Goal: Answer question/provide support

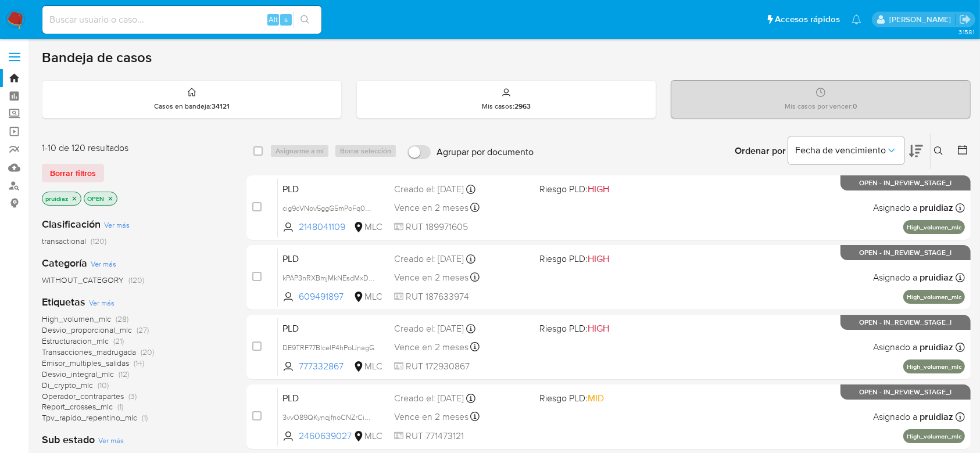
click at [24, 19] on img at bounding box center [16, 20] width 20 height 20
click at [9, 20] on img at bounding box center [16, 20] width 20 height 20
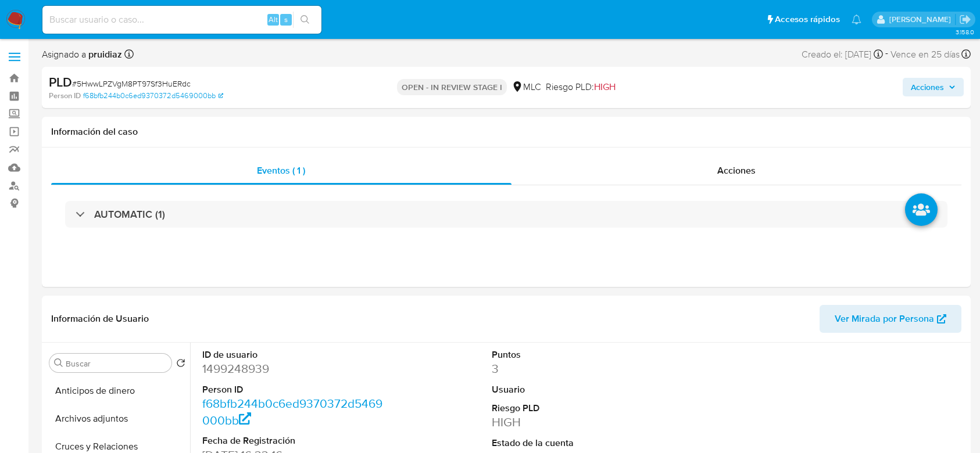
select select "10"
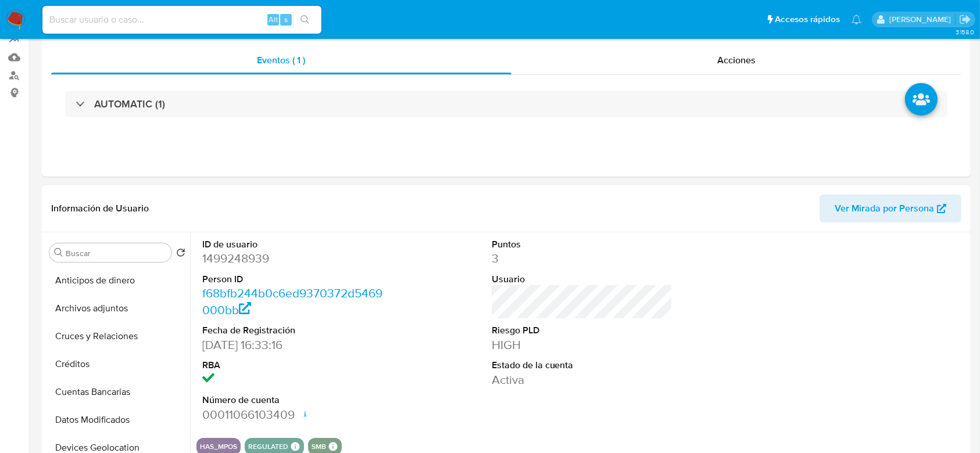
scroll to position [142, 0]
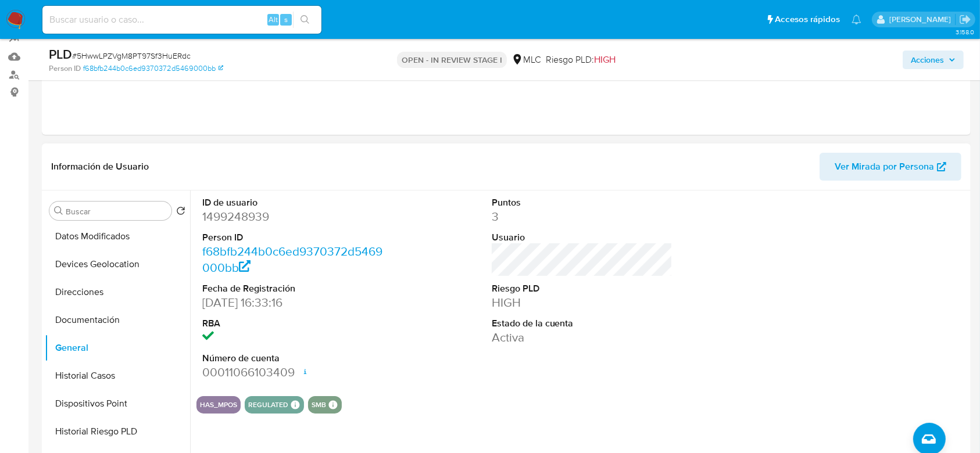
click at [242, 216] on dd "1499248939" at bounding box center [292, 217] width 181 height 16
copy dd "1499248939"
click at [249, 211] on dd "1499248939" at bounding box center [292, 217] width 181 height 16
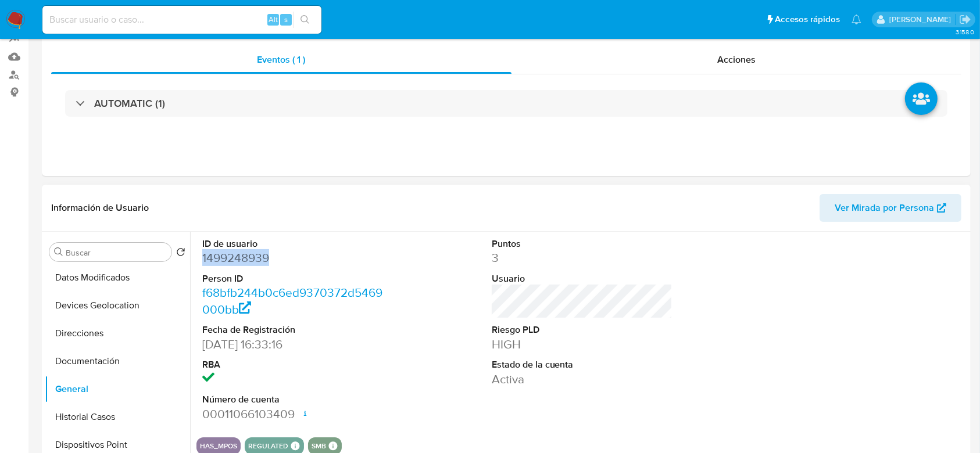
scroll to position [0, 0]
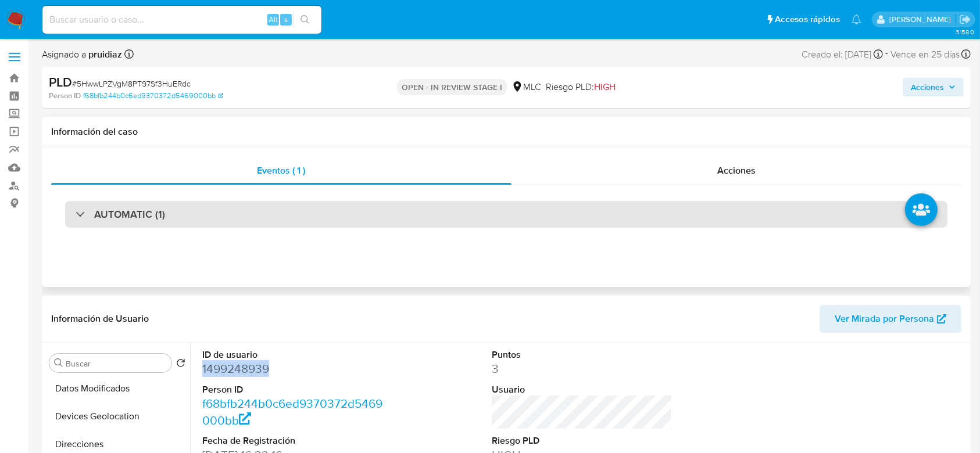
click at [183, 204] on div "AUTOMATIC (1)" at bounding box center [506, 214] width 883 height 27
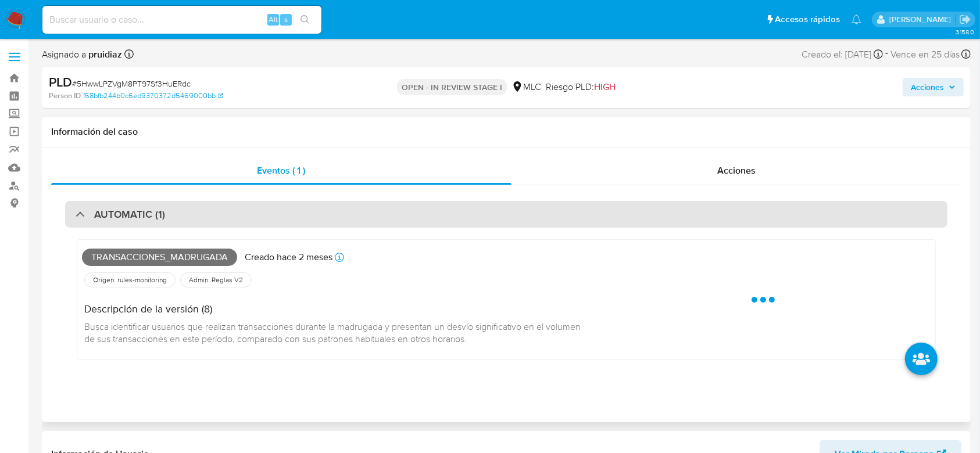
click at [183, 204] on div "AUTOMATIC (1)" at bounding box center [506, 214] width 883 height 27
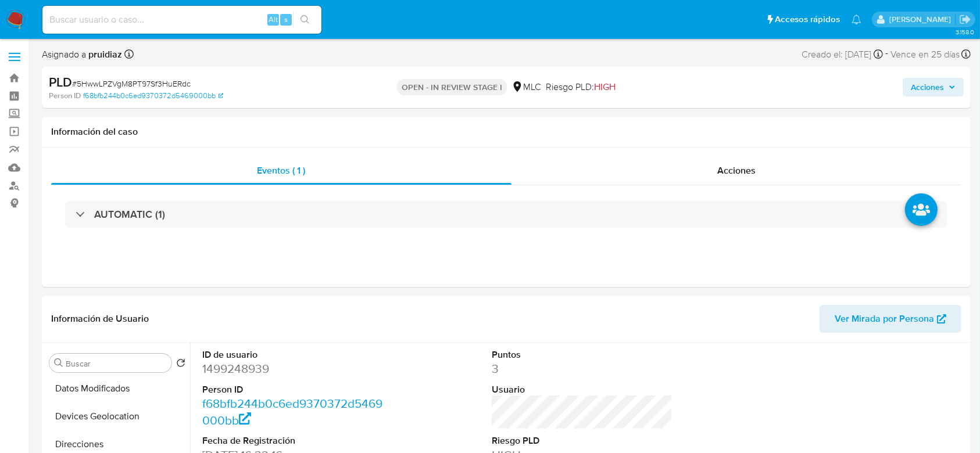
click at [154, 78] on span "# 5HwwLPZVgM8PT97Sf3HuERdc" at bounding box center [131, 84] width 119 height 12
copy span "5HwwLPZVgM8PT97Sf3HuERdc"
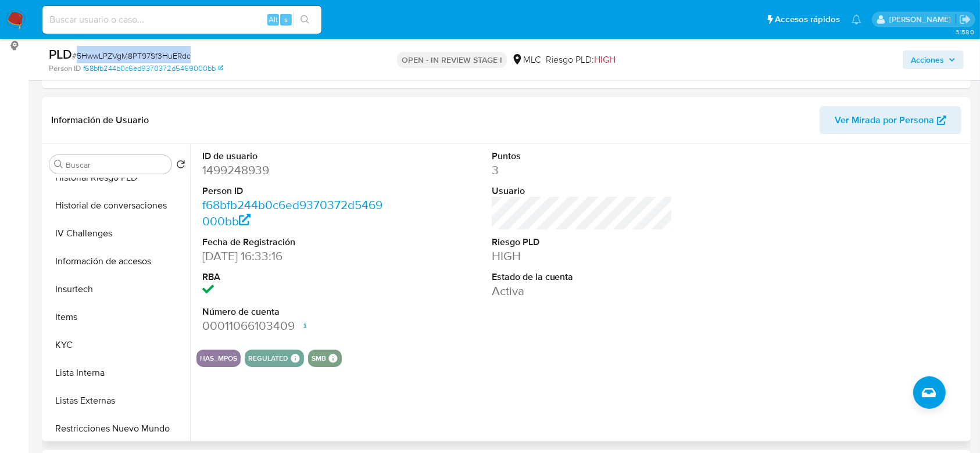
scroll to position [353, 0]
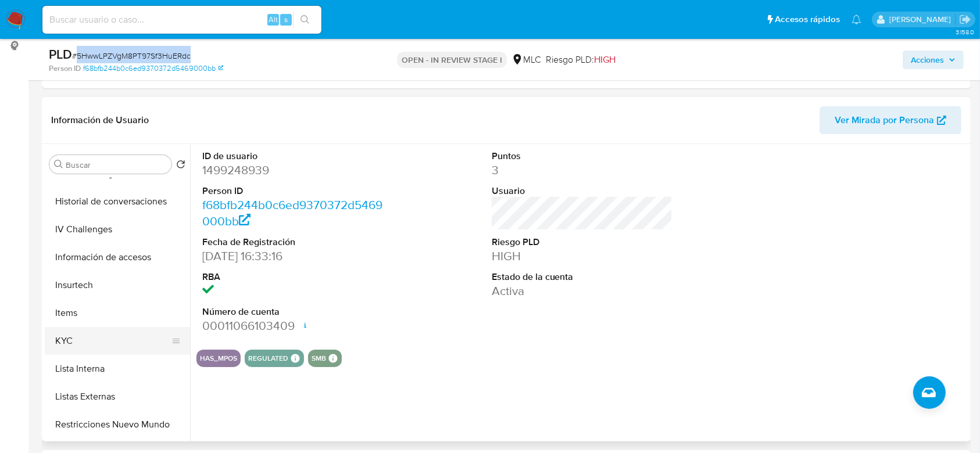
click at [70, 334] on button "KYC" at bounding box center [113, 341] width 136 height 28
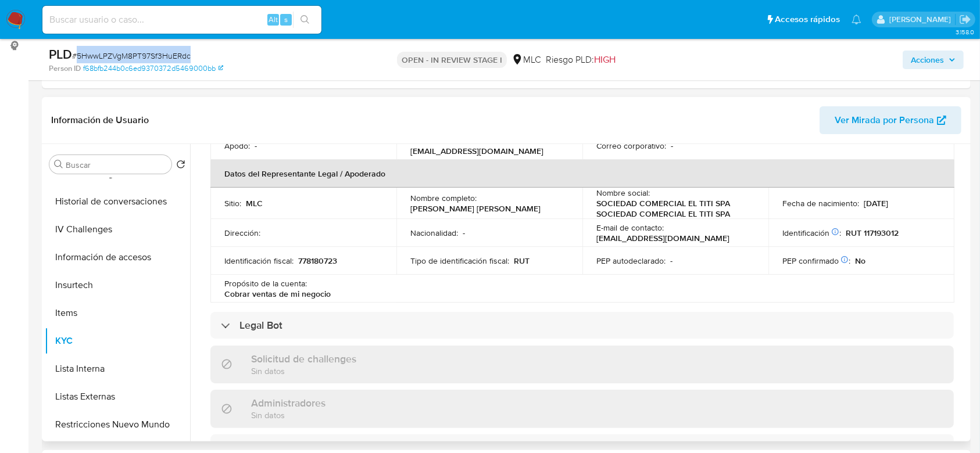
scroll to position [0, 0]
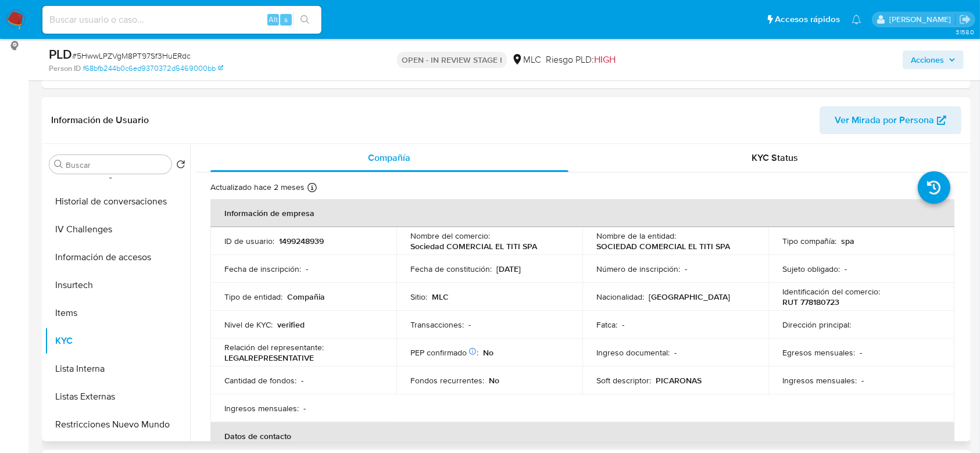
click at [819, 301] on p "RUT 778180723" at bounding box center [811, 302] width 57 height 10
copy p "778180723"
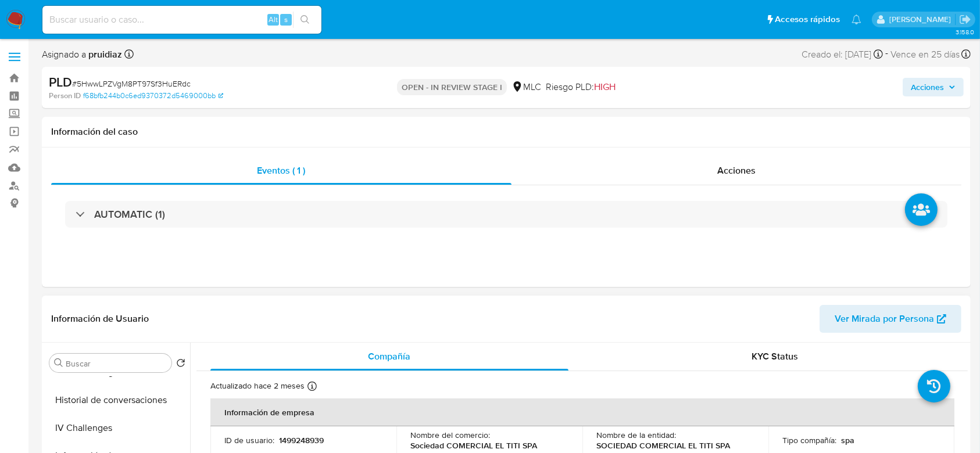
scroll to position [267, 0]
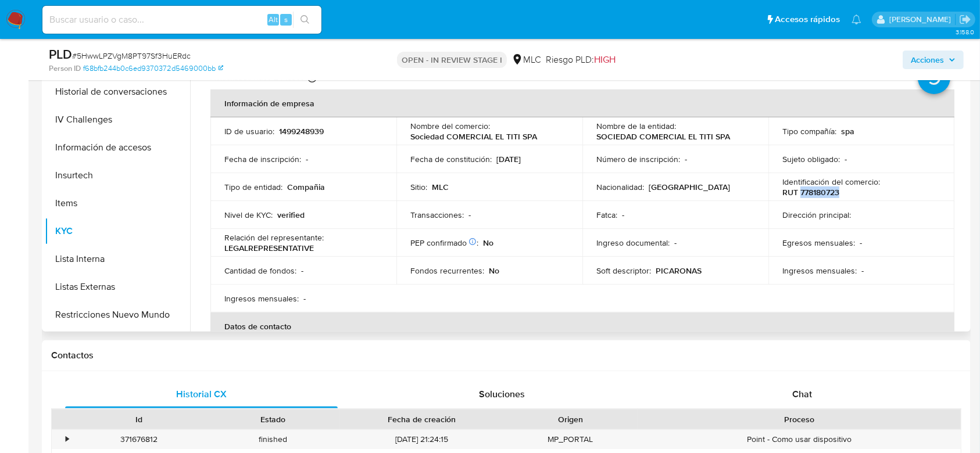
click at [813, 196] on p "RUT 778180723" at bounding box center [811, 192] width 57 height 10
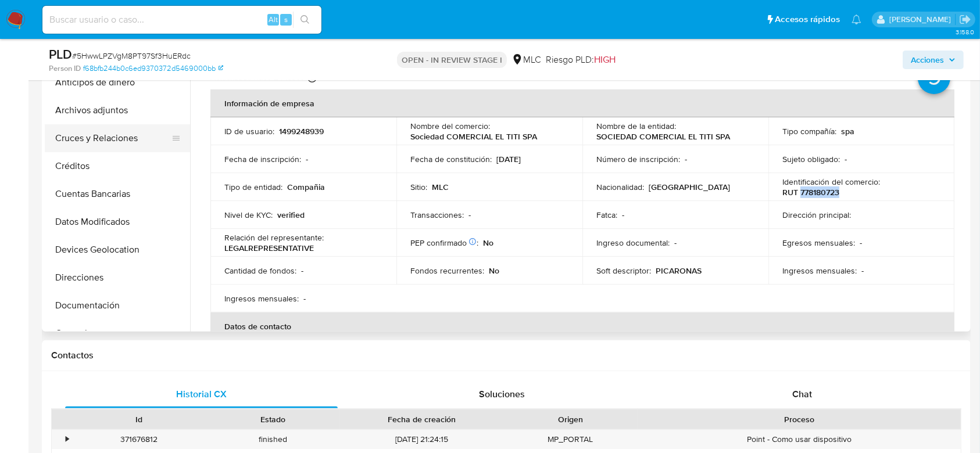
click at [93, 144] on button "Cruces y Relaciones" at bounding box center [113, 138] width 136 height 28
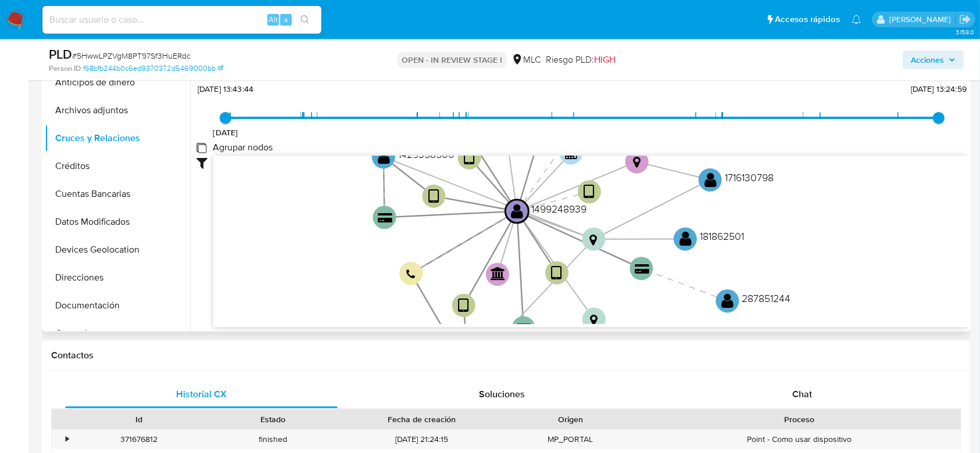
click at [202, 147] on group_nodes "Agrupar nodos" at bounding box center [201, 147] width 9 height 9
checkbox group_nodes "true"
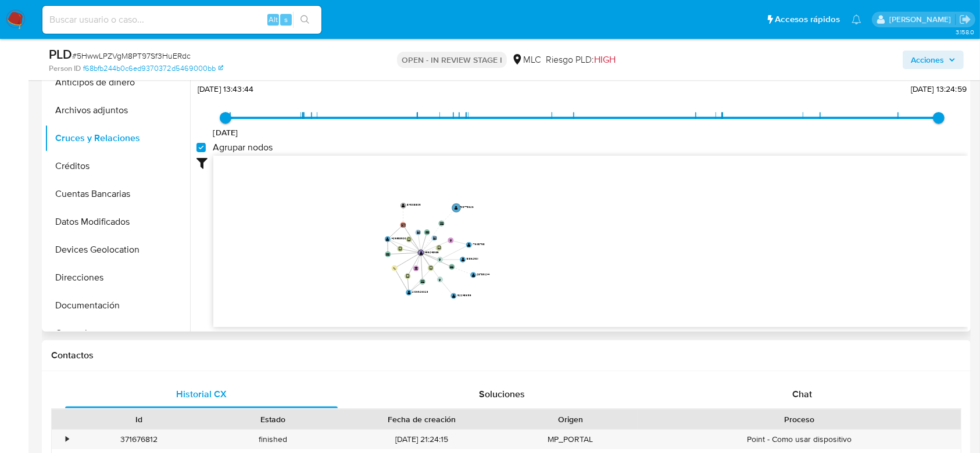
drag, startPoint x: 403, startPoint y: 177, endPoint x: 505, endPoint y: 211, distance: 107.2
click at [505, 211] on icon "device-64bfcf222224c471b6d4ca14  user-1429358500  1429358500 user-1499248939 …" at bounding box center [590, 240] width 755 height 169
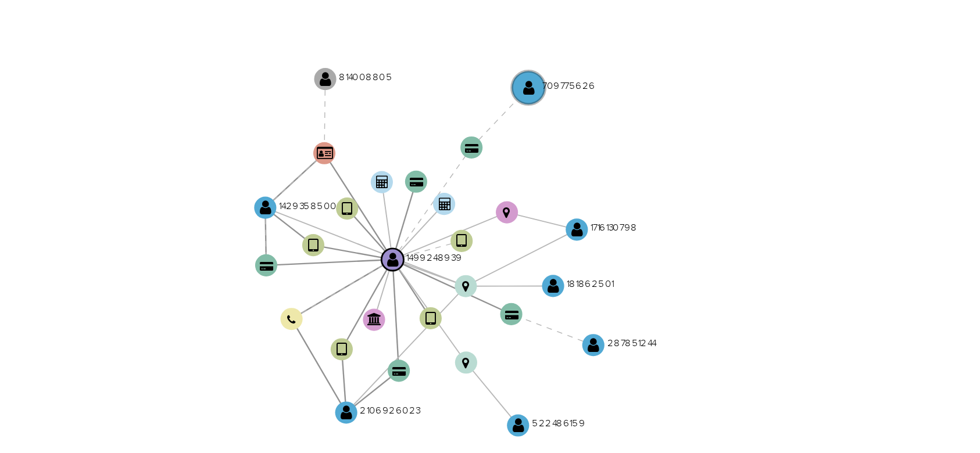
scroll to position [267, 0]
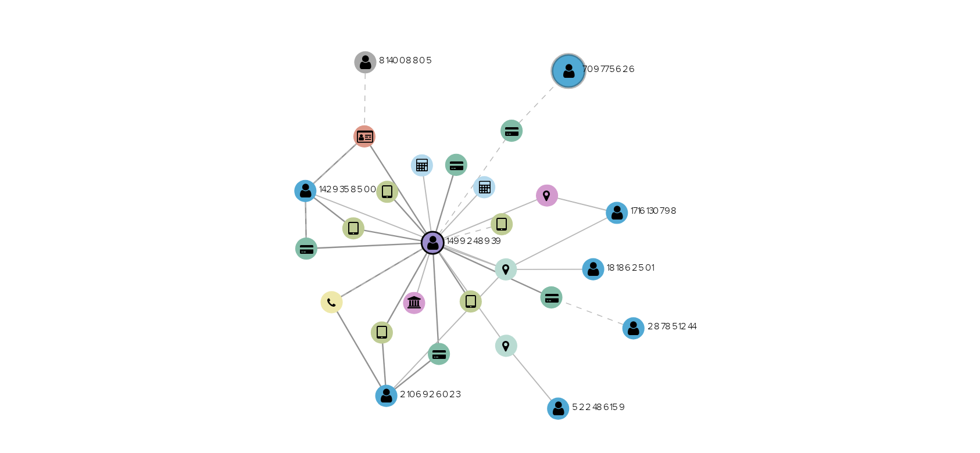
drag, startPoint x: 495, startPoint y: 163, endPoint x: 506, endPoint y: 170, distance: 12.8
click at [506, 170] on icon "device-64bfcf222224c471b6d4ca14  user-1429358500  1429358500 user-1499248939 …" at bounding box center [590, 197] width 755 height 169
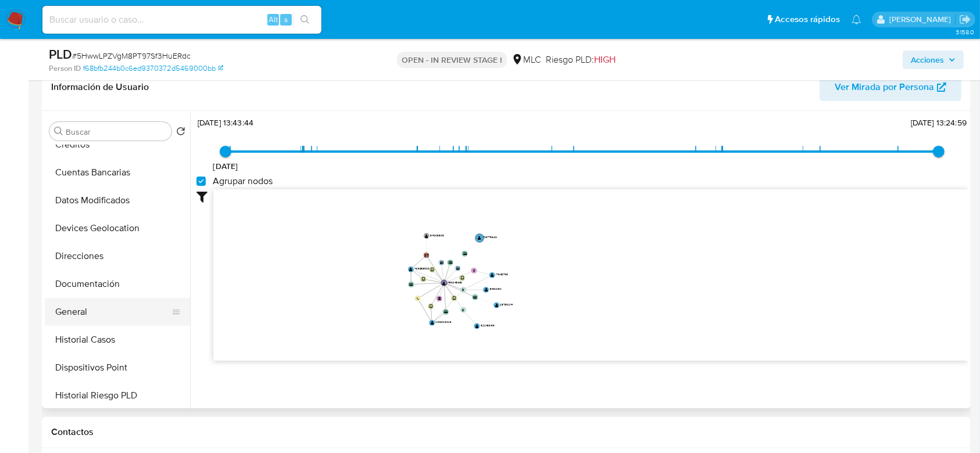
scroll to position [99, 0]
click at [81, 291] on button "Documentación" at bounding box center [113, 284] width 136 height 28
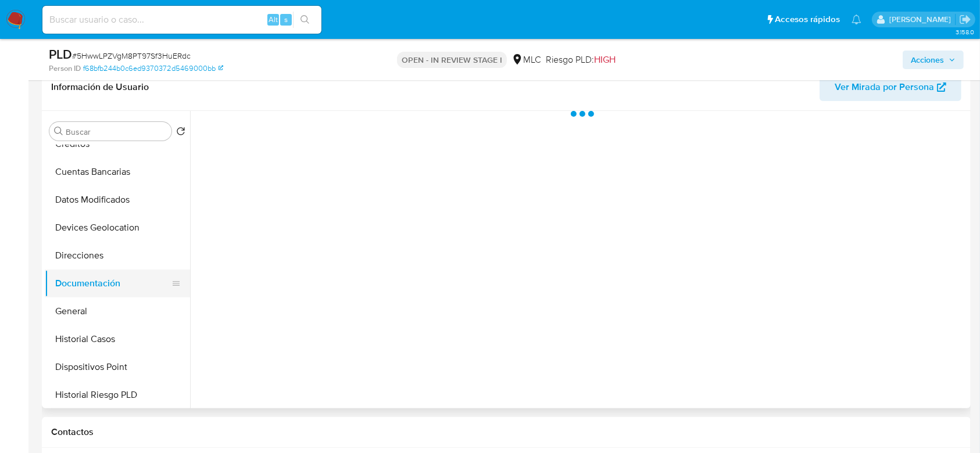
scroll to position [0, 0]
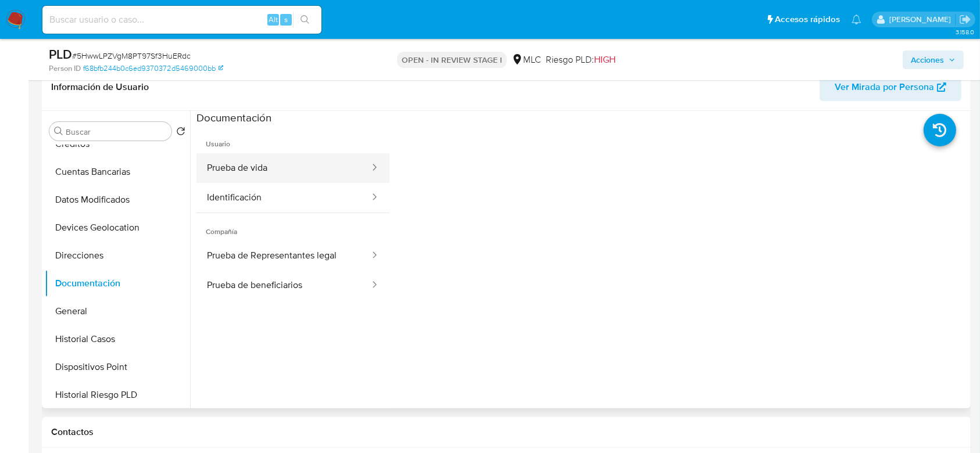
click at [256, 168] on button "Prueba de vida" at bounding box center [284, 168] width 174 height 30
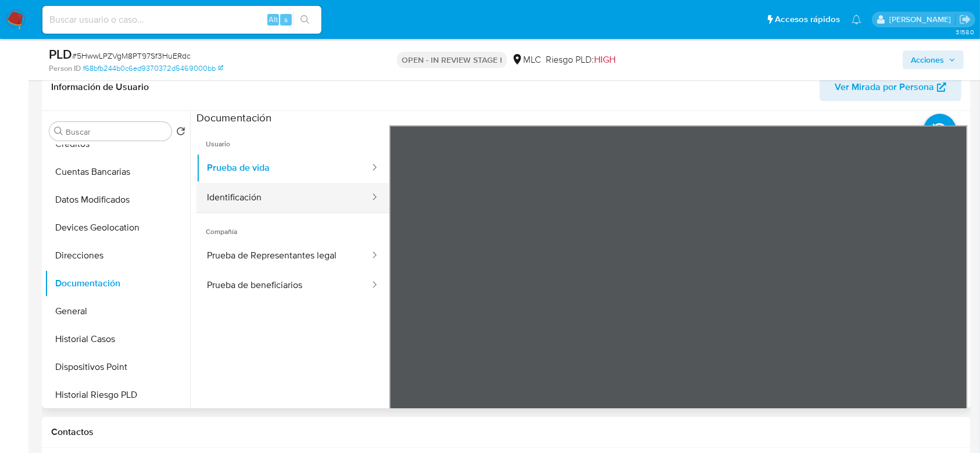
click at [346, 188] on button "Identificación" at bounding box center [284, 198] width 174 height 30
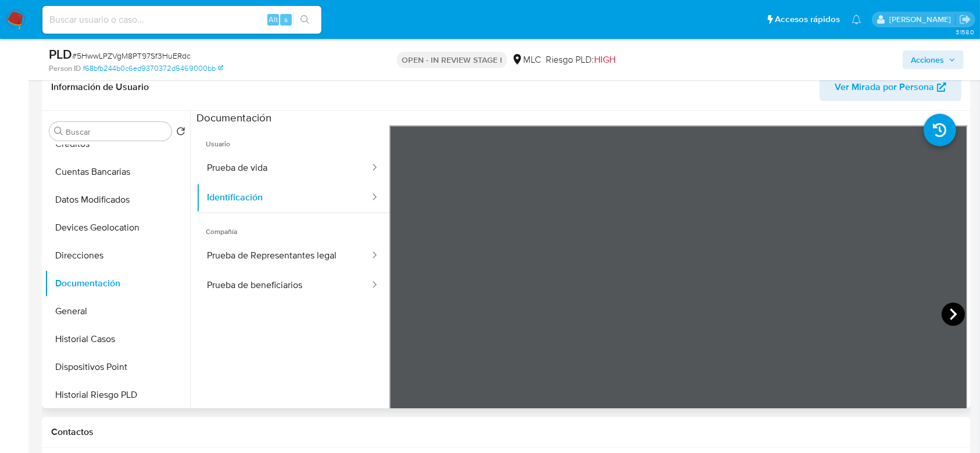
click at [951, 307] on icon at bounding box center [953, 314] width 23 height 23
click at [274, 260] on button "Prueba de Representantes legal" at bounding box center [284, 256] width 174 height 30
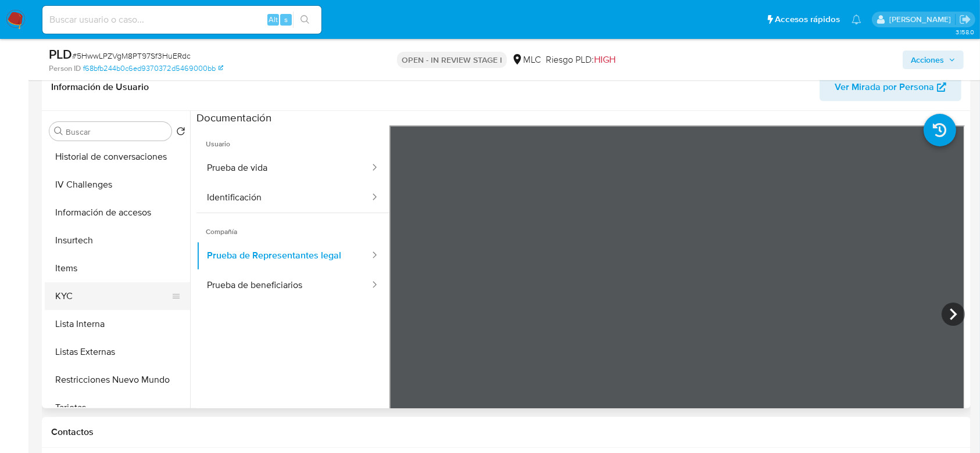
scroll to position [366, 0]
click at [56, 295] on button "KYC" at bounding box center [113, 296] width 136 height 28
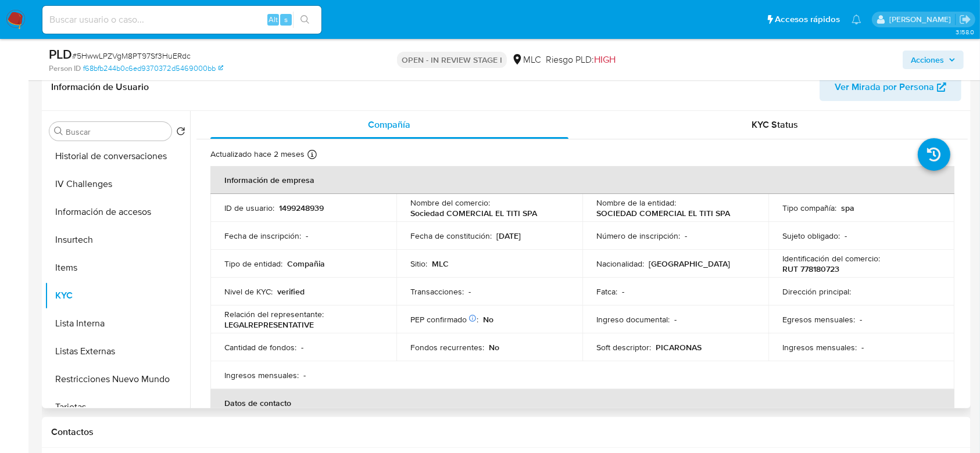
scroll to position [0, 0]
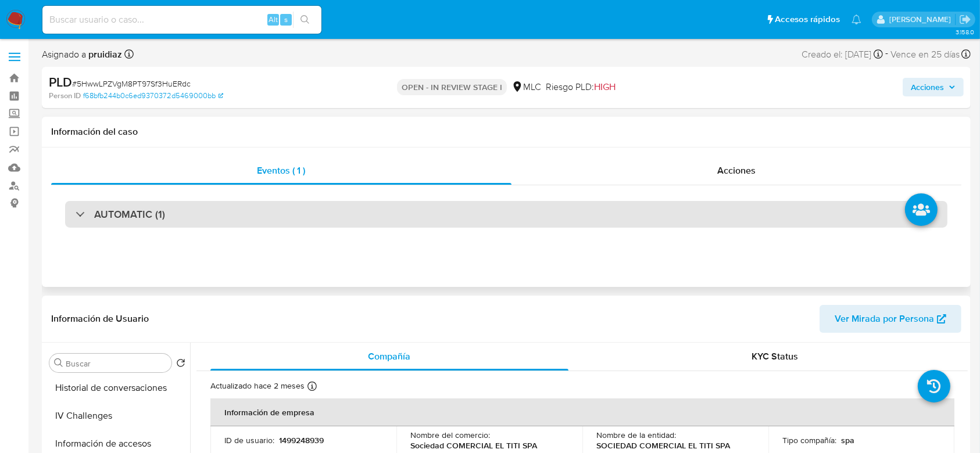
click at [162, 211] on h3 "AUTOMATIC (1)" at bounding box center [129, 214] width 71 height 13
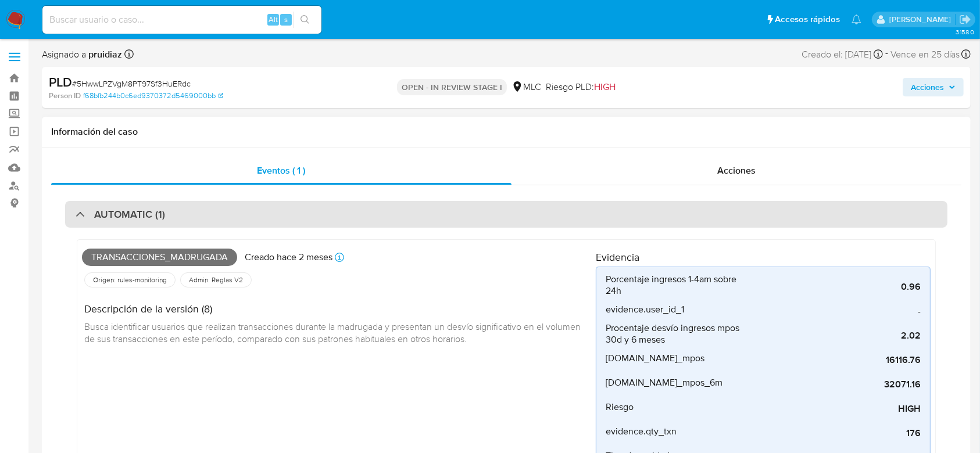
click at [162, 211] on h3 "AUTOMATIC (1)" at bounding box center [129, 214] width 71 height 13
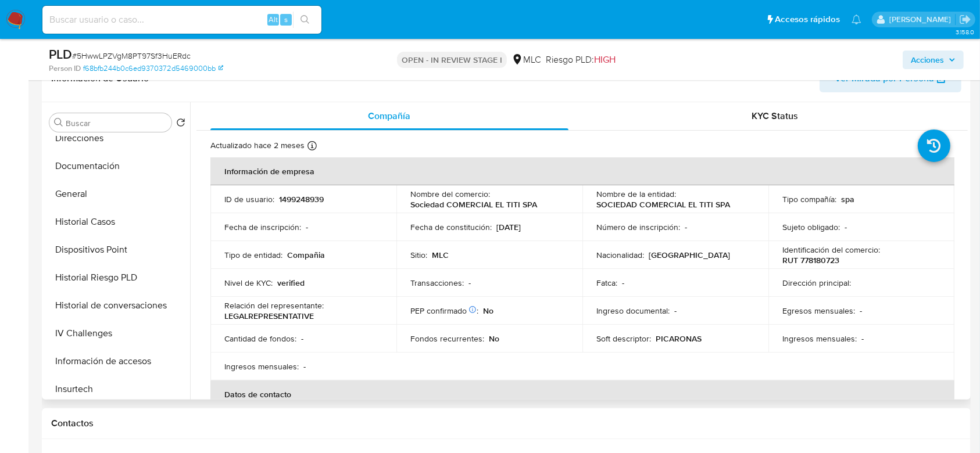
scroll to position [195, 0]
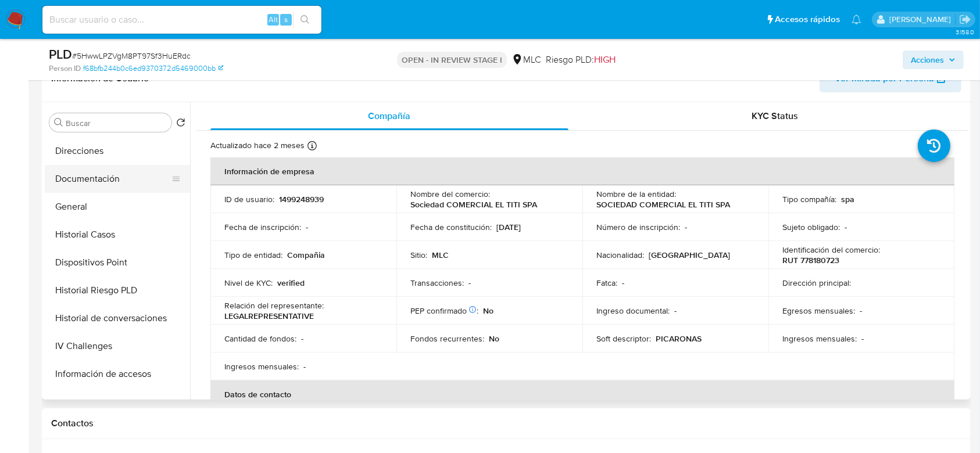
click at [89, 183] on button "Documentación" at bounding box center [113, 179] width 136 height 28
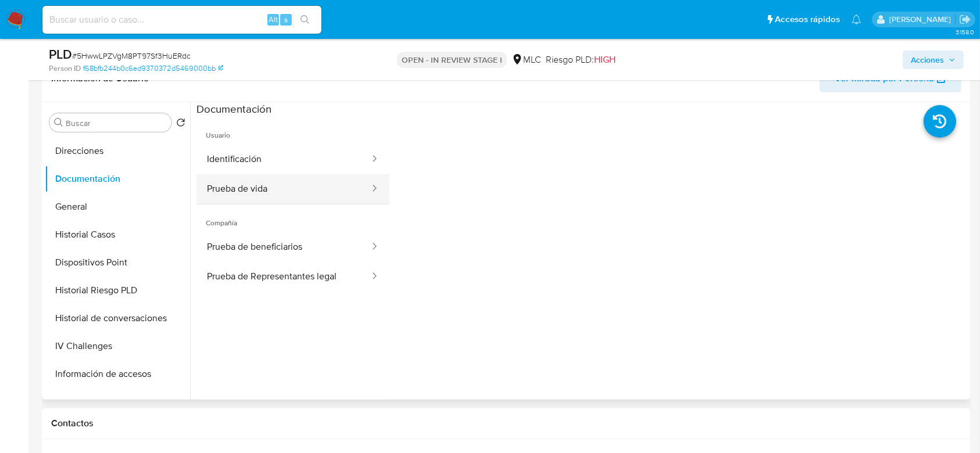
click at [285, 199] on button "Prueba de vida" at bounding box center [284, 189] width 174 height 30
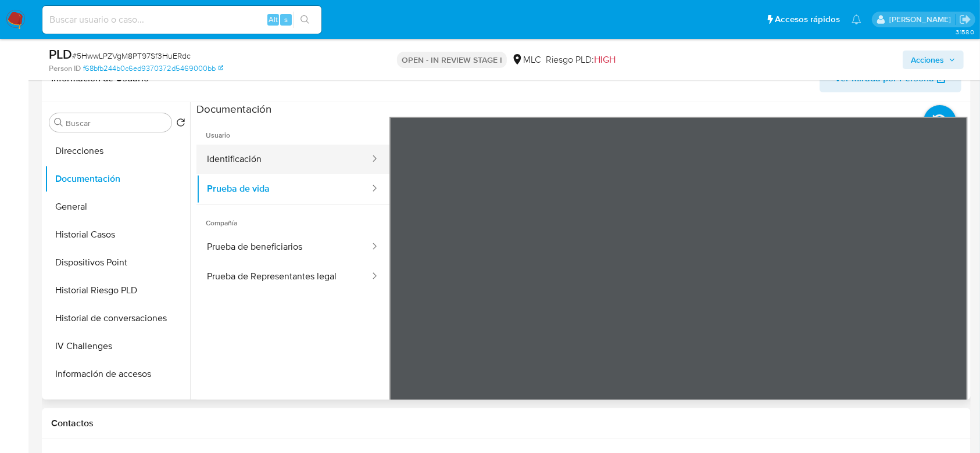
click at [242, 152] on button "Identificación" at bounding box center [284, 160] width 174 height 30
click at [951, 302] on icon at bounding box center [953, 305] width 23 height 23
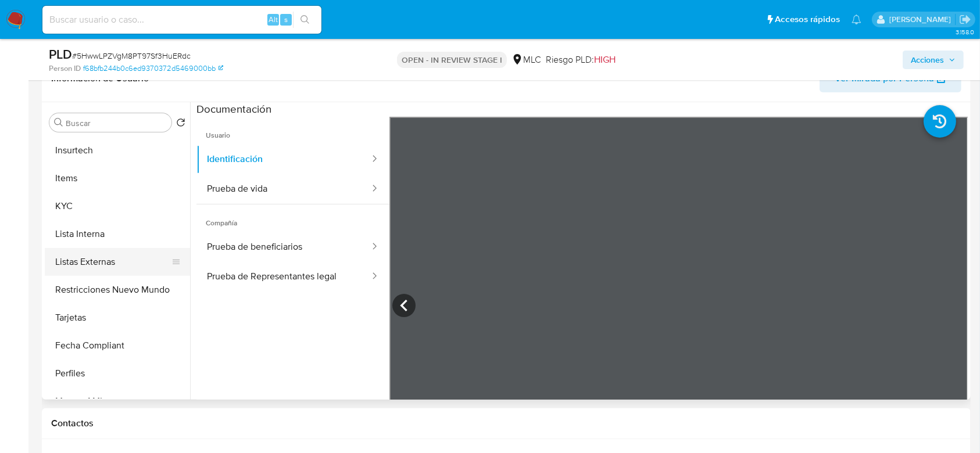
scroll to position [447, 0]
click at [67, 205] on button "KYC" at bounding box center [113, 206] width 136 height 28
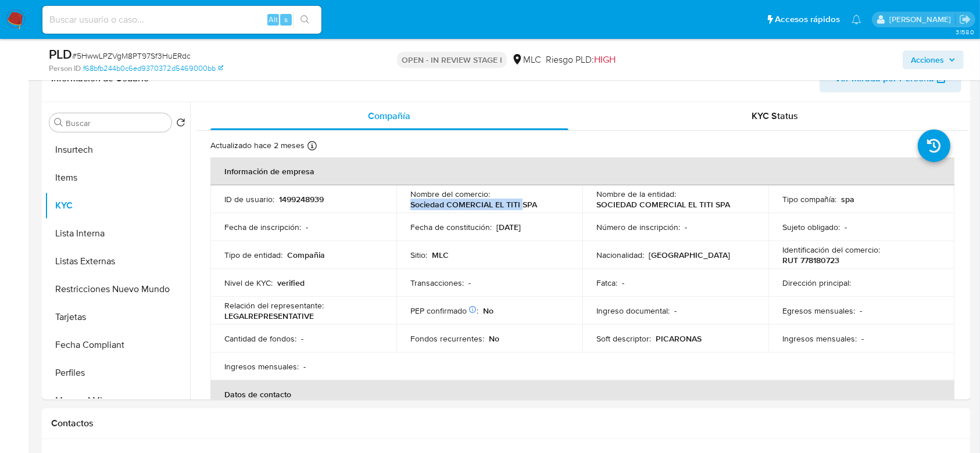
drag, startPoint x: 409, startPoint y: 204, endPoint x: 519, endPoint y: 205, distance: 109.3
click at [519, 205] on p "Sociedad COMERCIAL EL TITI SPA" at bounding box center [473, 204] width 127 height 10
copy p "Sociedad COMERCIAL EL TITI"
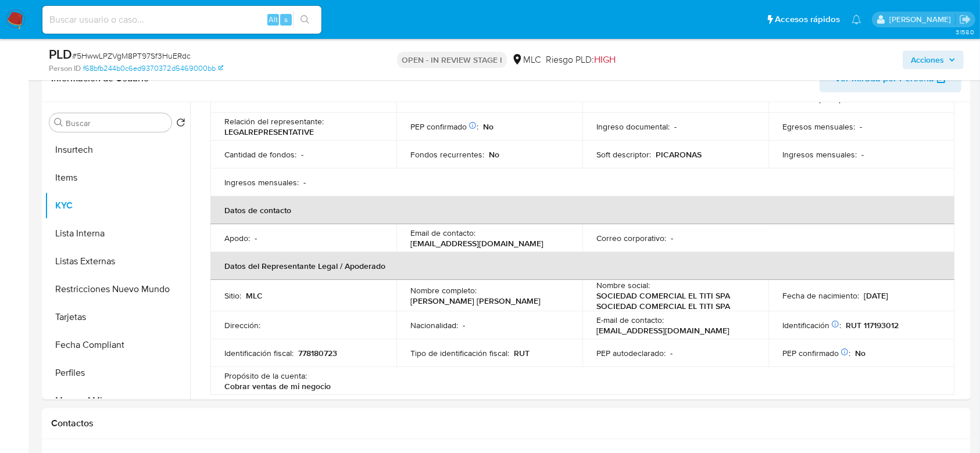
scroll to position [188, 0]
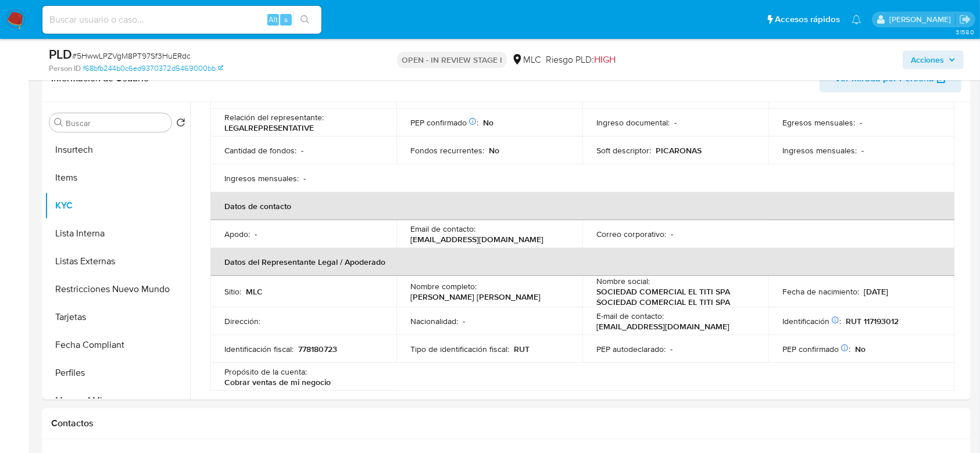
click at [676, 151] on p "PICARONAS" at bounding box center [679, 150] width 46 height 10
copy p "PICARONAS"
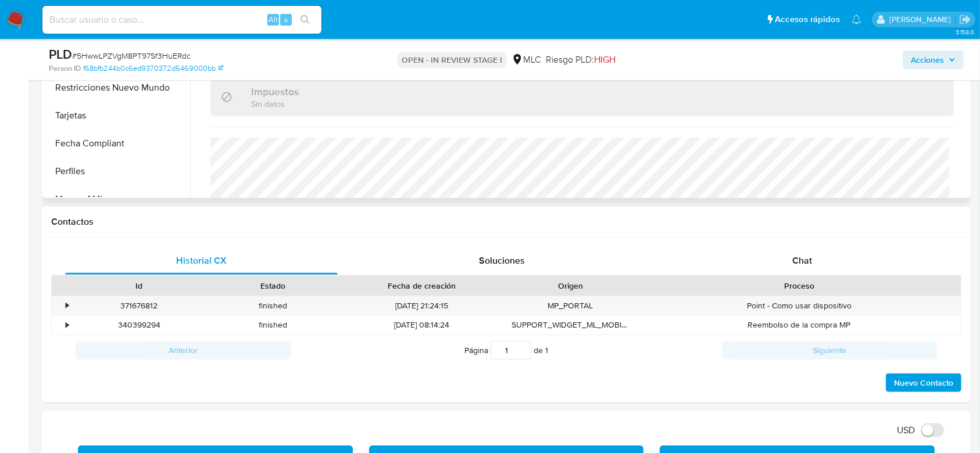
scroll to position [674, 0]
click at [160, 48] on div "PLD # 5HwwLPZVgM8PT97Sf3HuERdc" at bounding box center [199, 54] width 301 height 17
copy span "5HwwLPZVgM8PT97Sf3HuERdc"
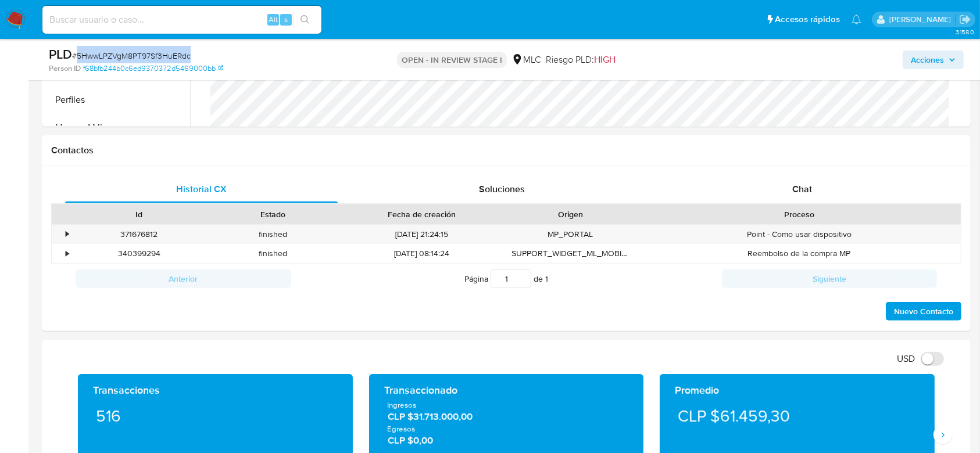
scroll to position [471, 0]
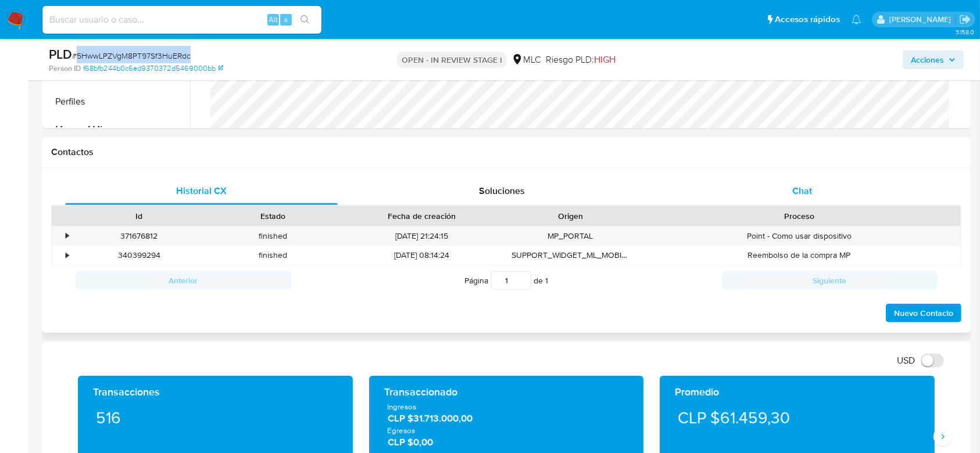
click at [820, 196] on div "Chat" at bounding box center [802, 191] width 273 height 28
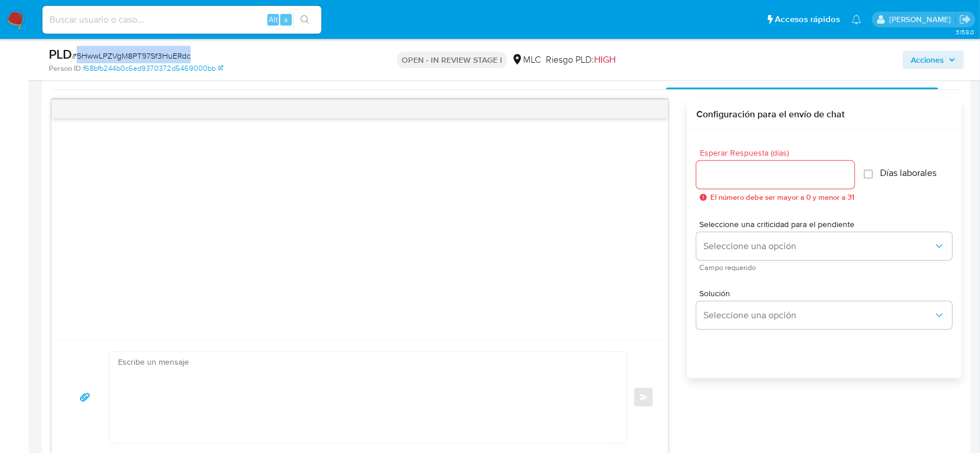
scroll to position [587, 0]
click at [748, 164] on div at bounding box center [775, 174] width 158 height 28
click at [734, 173] on input "Esperar Respuesta (días)" at bounding box center [775, 174] width 158 height 15
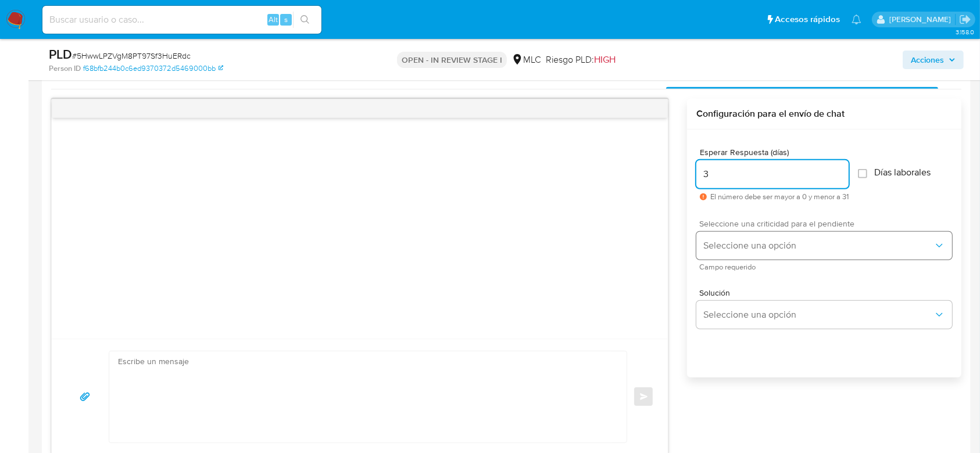
type input "3"
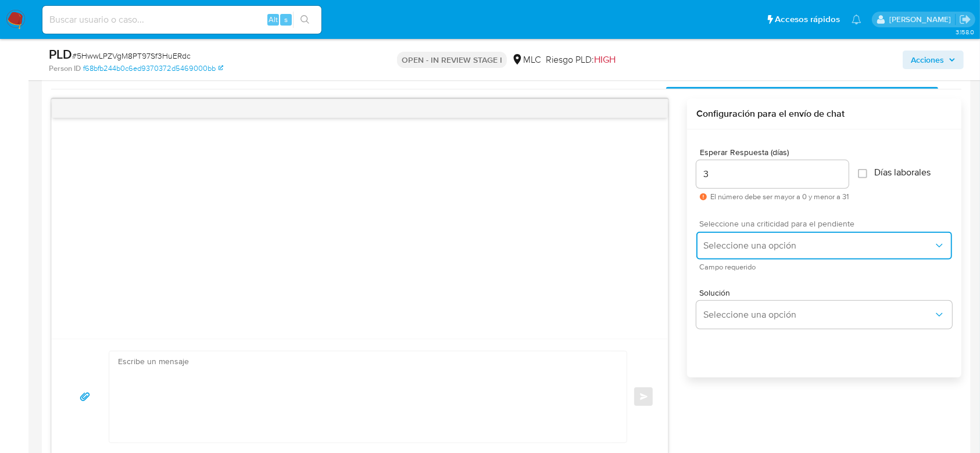
click at [738, 245] on span "Seleccione una opción" at bounding box center [818, 246] width 230 height 12
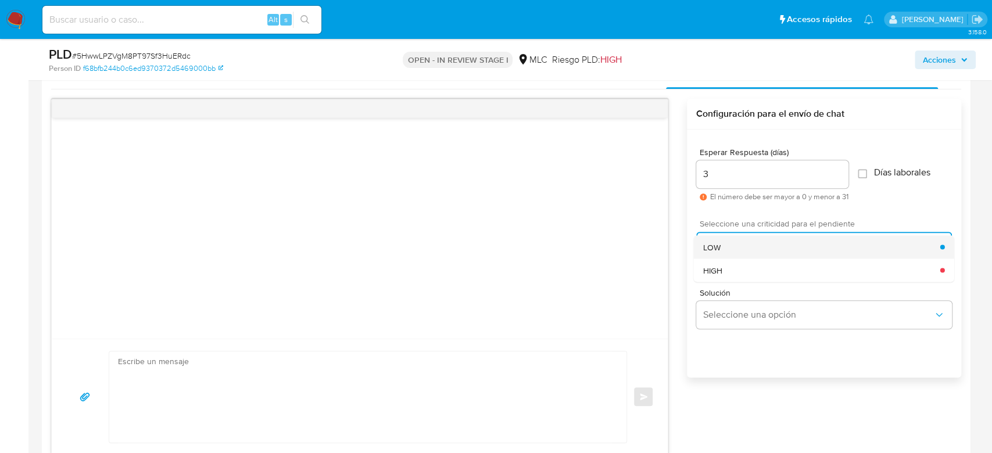
click at [713, 247] on span "LOW" at bounding box center [711, 247] width 17 height 10
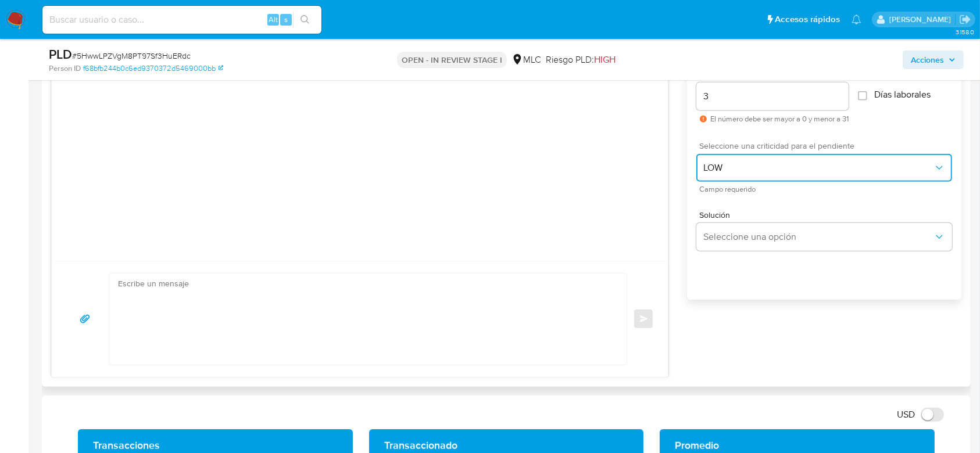
scroll to position [671, 0]
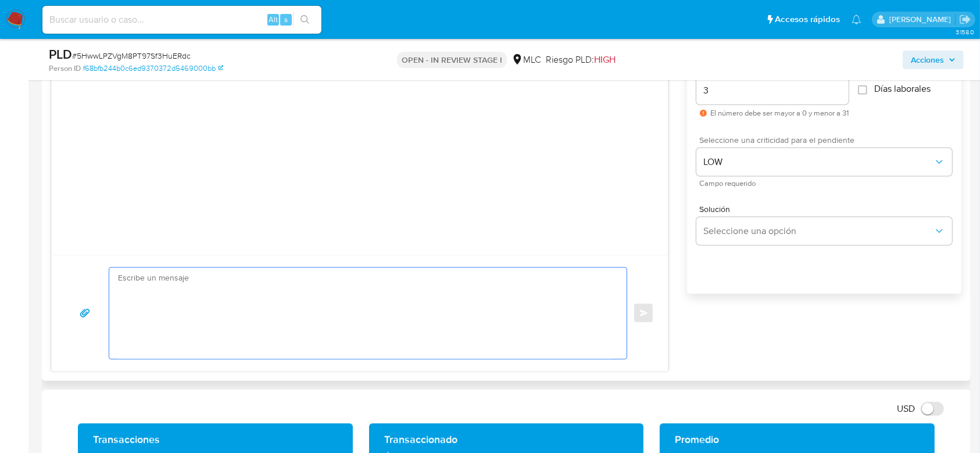
click at [358, 286] on textarea at bounding box center [365, 313] width 494 height 91
paste textarea "Hola XXX, Te estamos contactando ya que necesitamos verificar algunos datos par…"
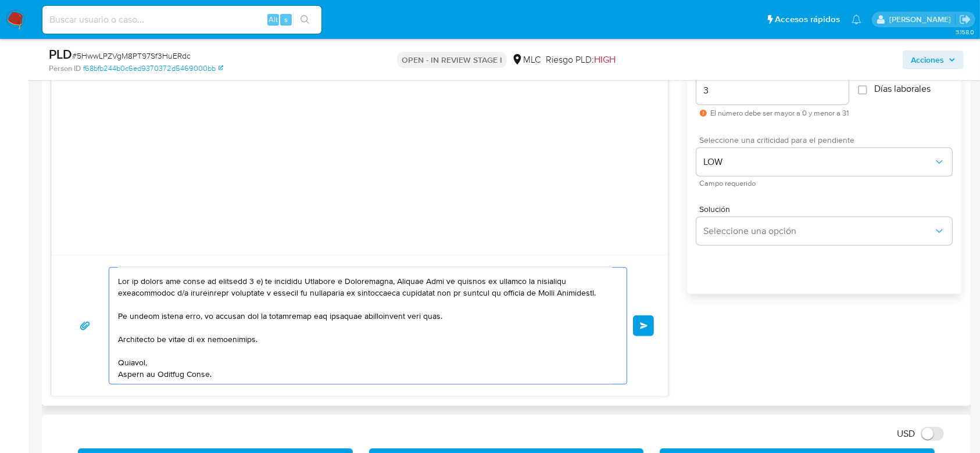
scroll to position [0, 0]
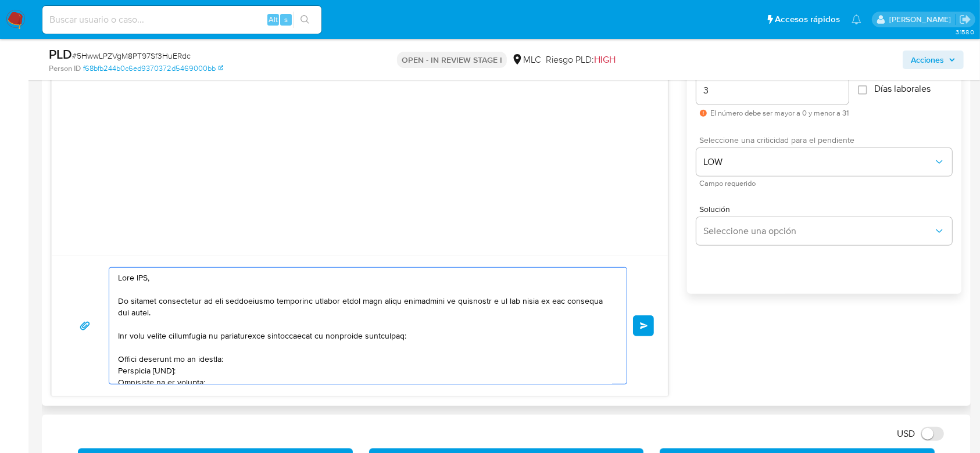
drag, startPoint x: 242, startPoint y: 292, endPoint x: 55, endPoint y: 276, distance: 187.9
click at [55, 276] on div "Enviar" at bounding box center [360, 325] width 616 height 141
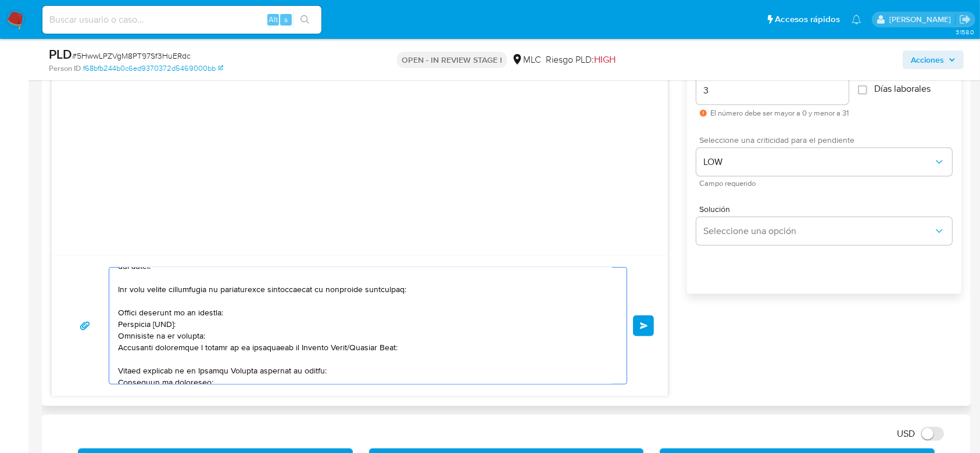
drag, startPoint x: 115, startPoint y: 289, endPoint x: 411, endPoint y: 348, distance: 301.8
click at [411, 348] on div at bounding box center [365, 326] width 512 height 116
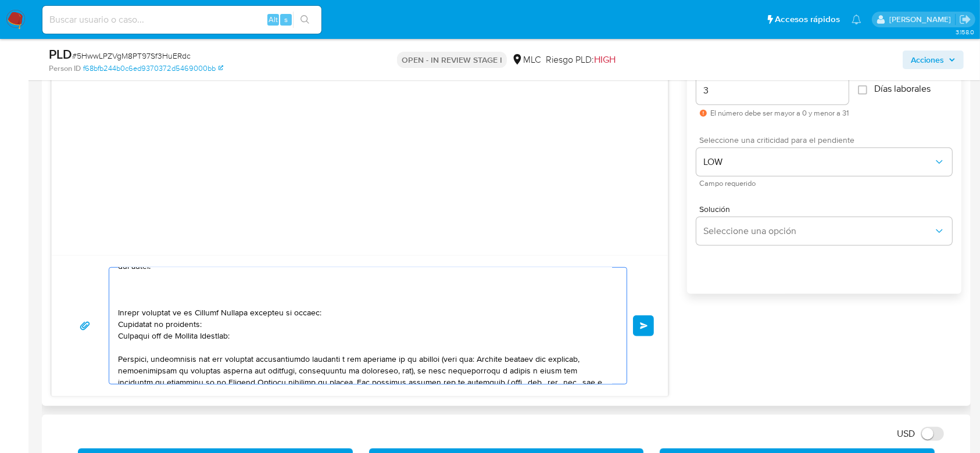
drag, startPoint x: 249, startPoint y: 345, endPoint x: 102, endPoint y: 306, distance: 152.2
click at [102, 306] on div "Enviar" at bounding box center [360, 325] width 588 height 117
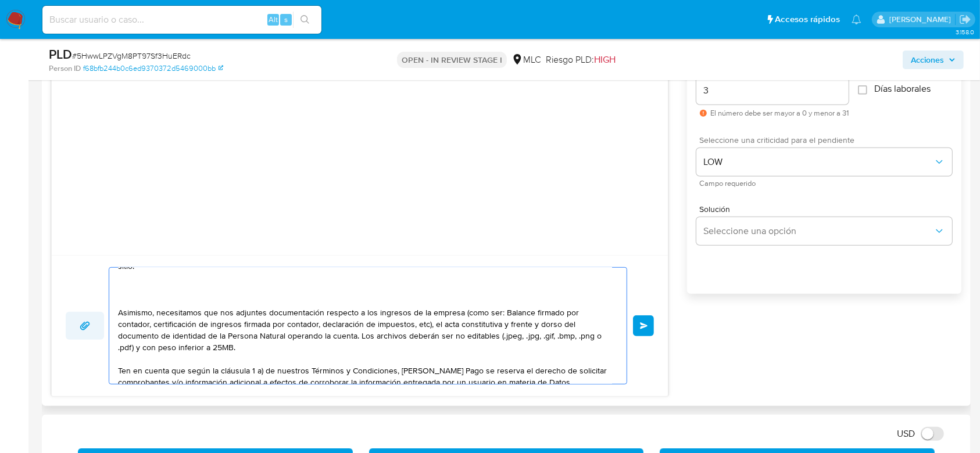
drag, startPoint x: 162, startPoint y: 315, endPoint x: 91, endPoint y: 320, distance: 71.1
click at [91, 320] on div "Hola. Te estamos contactando ya que necesitamos verificar algunos datos para po…" at bounding box center [360, 325] width 588 height 117
click at [174, 303] on textarea "Hola. Te estamos contactando ya que necesitamos verificar algunos datos para po…" at bounding box center [365, 326] width 494 height 116
drag, startPoint x: 159, startPoint y: 316, endPoint x: 114, endPoint y: 315, distance: 44.8
click at [114, 315] on div "Hola. Te estamos contactando ya que necesitamos verificar algunos datos para po…" at bounding box center [365, 326] width 512 height 116
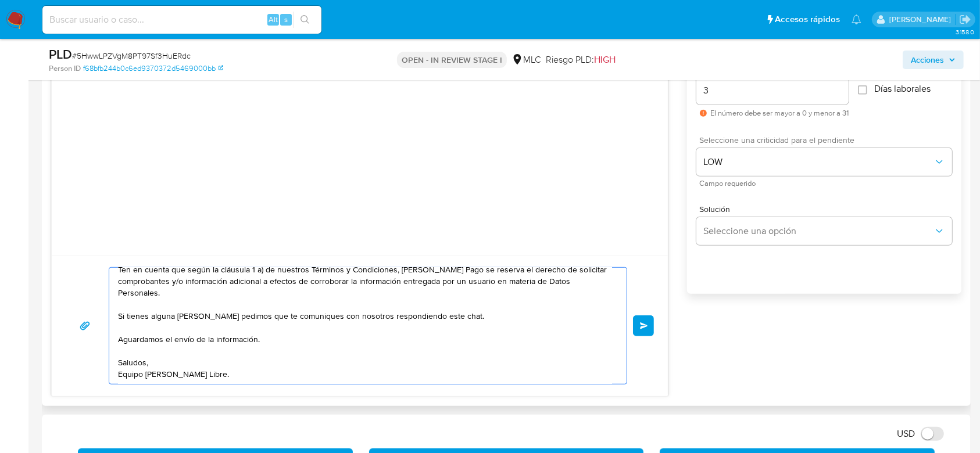
scroll to position [153, 0]
type textarea "Hola. Te estamos contactando ya que necesitamos verificar algunos datos para po…"
click at [645, 326] on span "Enviar" at bounding box center [644, 326] width 8 height 7
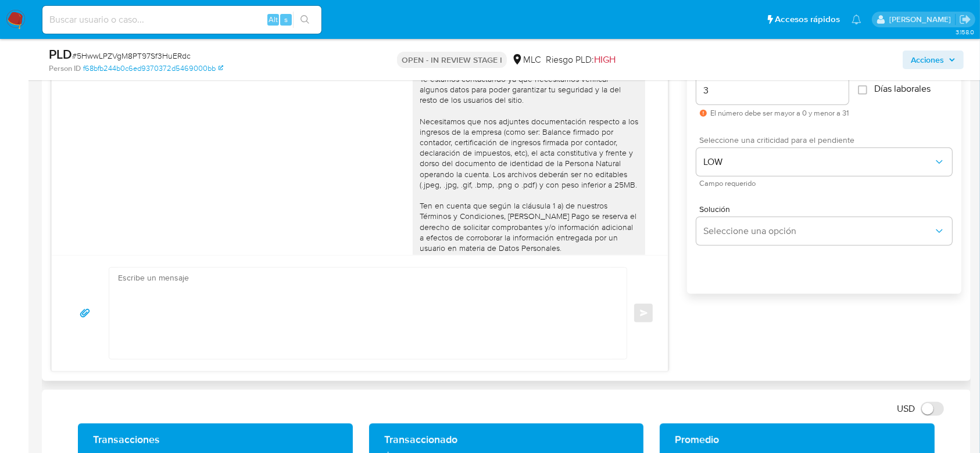
scroll to position [120, 0]
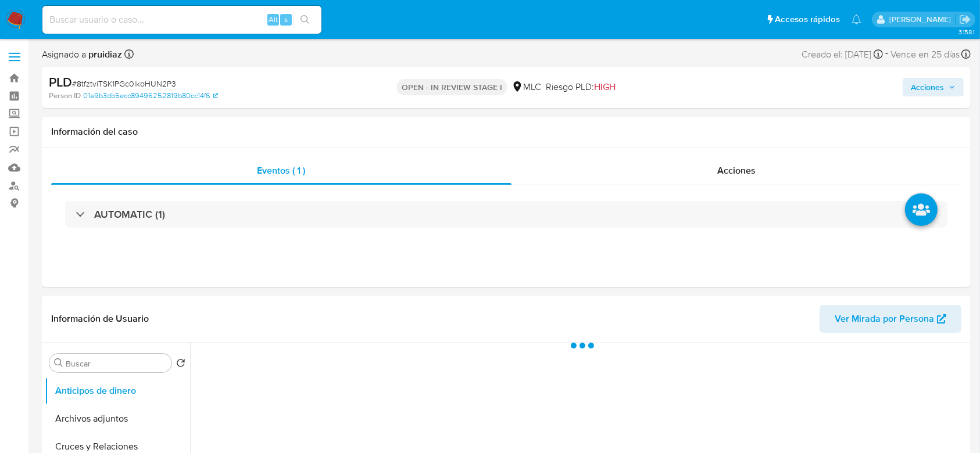
select select "10"
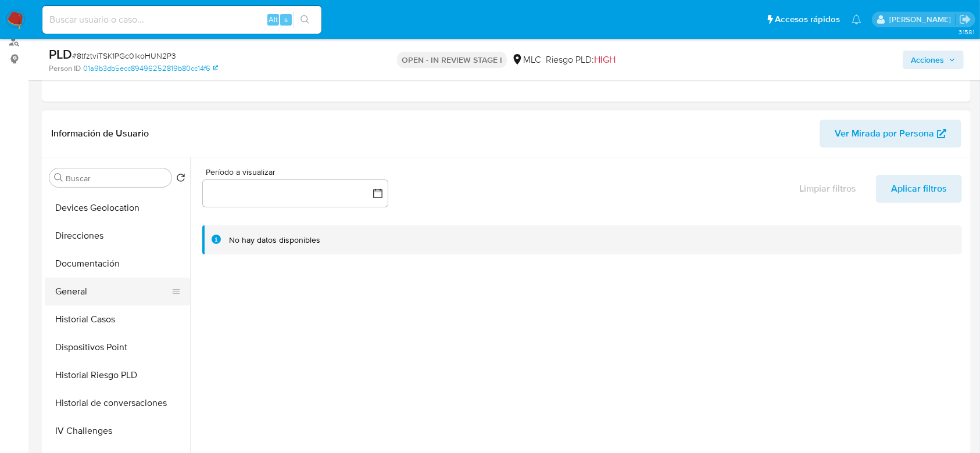
scroll to position [172, 0]
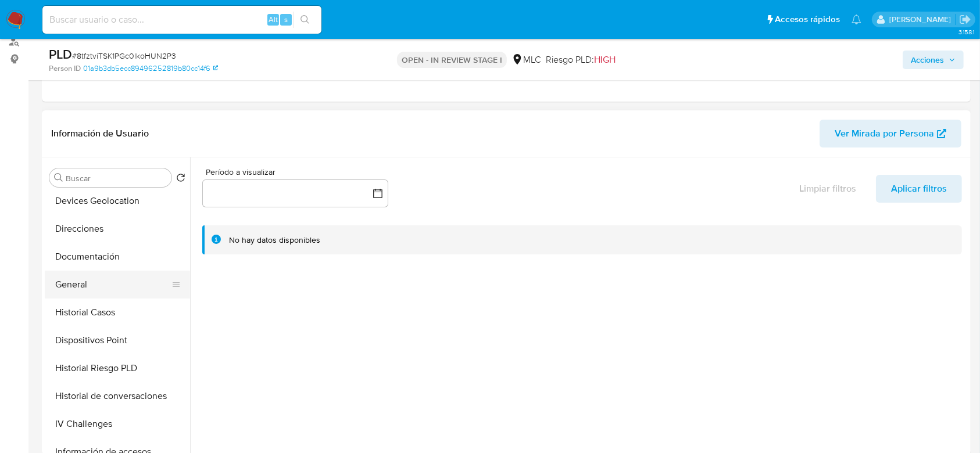
click at [94, 284] on button "General" at bounding box center [113, 285] width 136 height 28
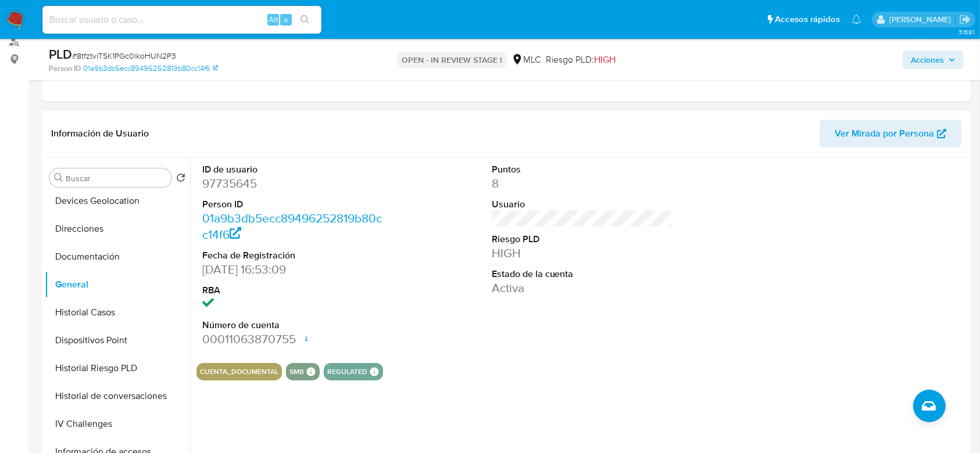
click at [242, 184] on dd "97735645" at bounding box center [292, 184] width 181 height 16
copy dd "97735645"
click at [227, 184] on dd "97735645" at bounding box center [292, 184] width 181 height 16
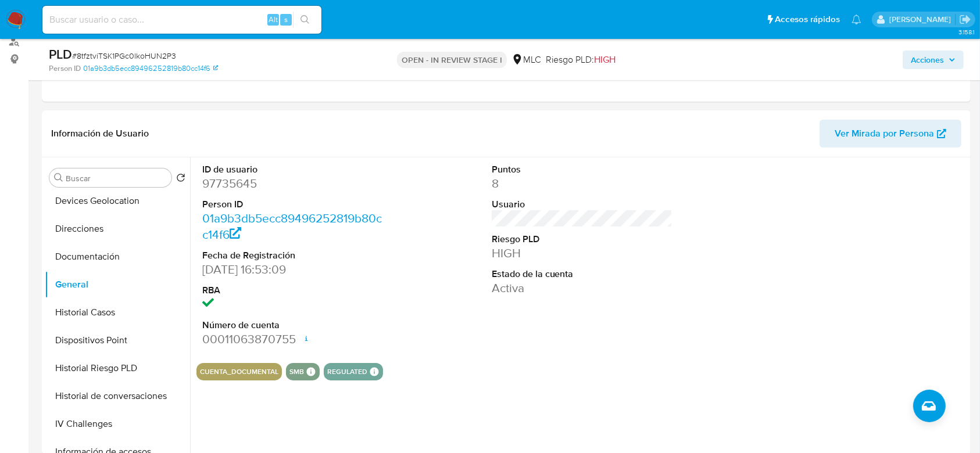
click at [145, 54] on span "# 8tfztviTSK1PGc0lkoHUN2P3" at bounding box center [124, 56] width 104 height 12
copy span "8tfztviTSK1PGc0lkoHUN2P3"
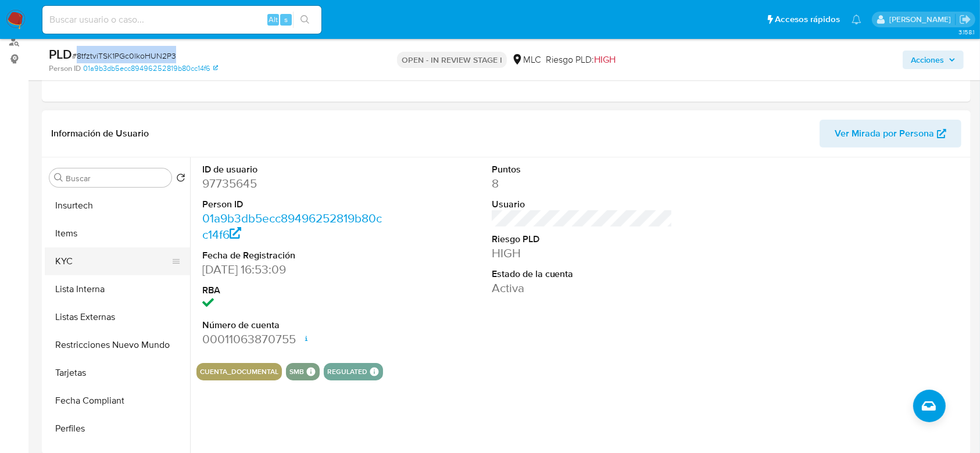
scroll to position [447, 0]
click at [63, 253] on button "KYC" at bounding box center [113, 261] width 136 height 28
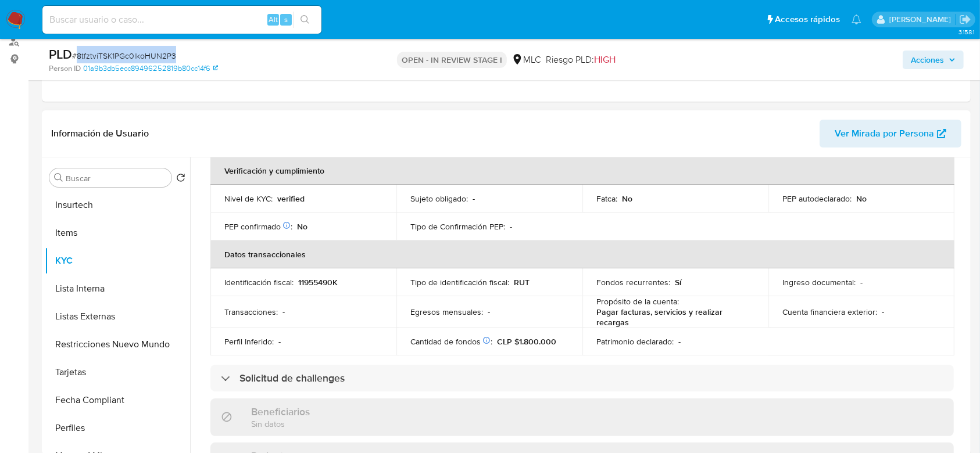
scroll to position [0, 0]
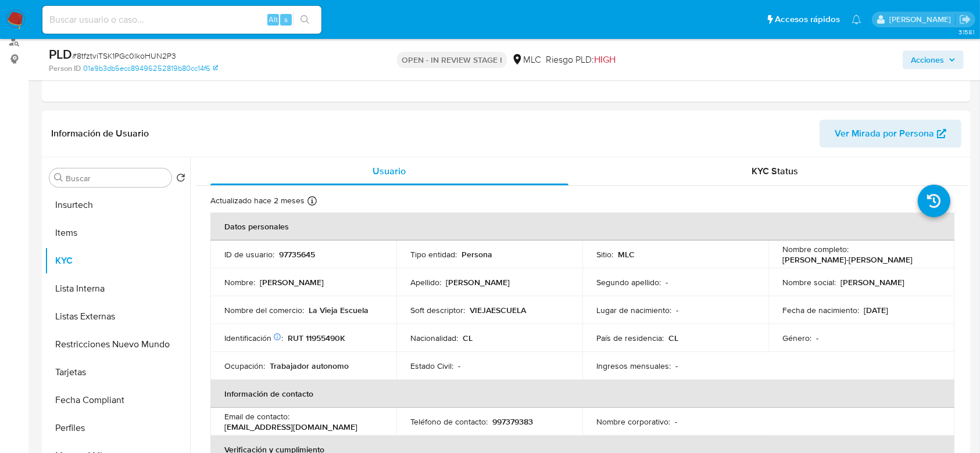
click at [330, 338] on p "RUT 11955490K" at bounding box center [317, 338] width 58 height 10
copy p "11955490K"
click at [323, 343] on p "RUT 11955490K" at bounding box center [317, 338] width 58 height 10
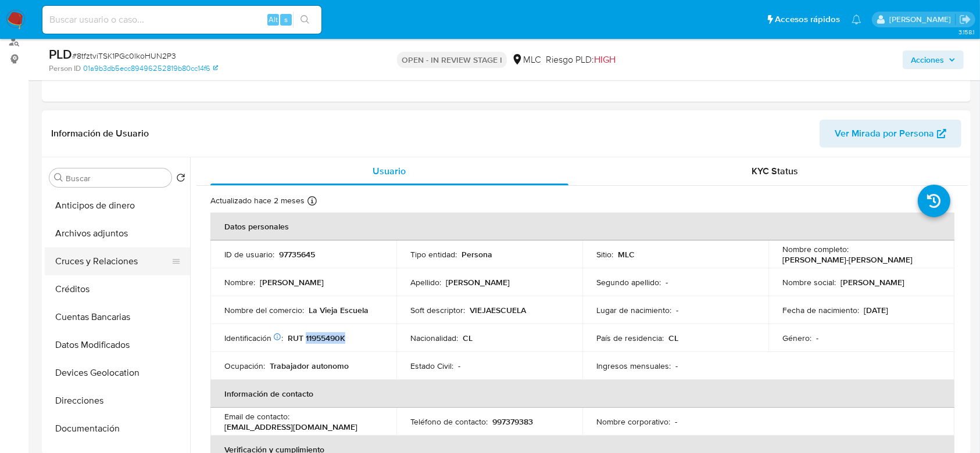
click at [87, 251] on button "Cruces y Relaciones" at bounding box center [113, 262] width 136 height 28
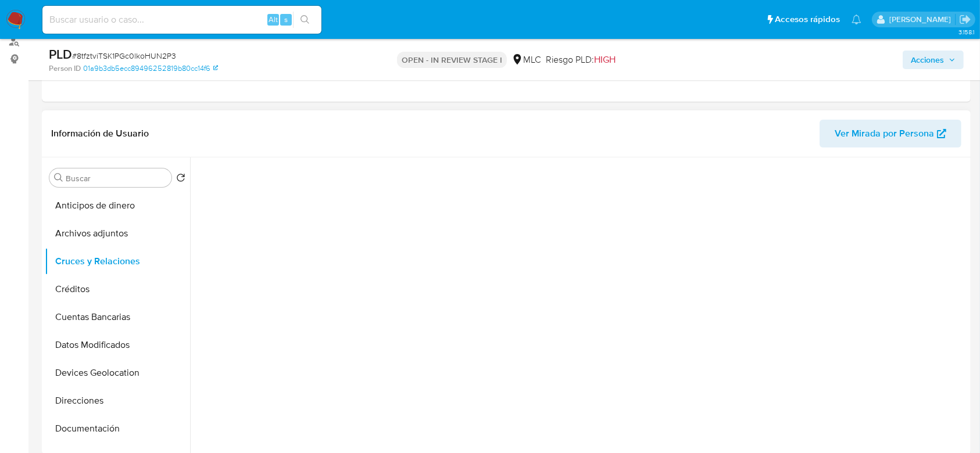
scroll to position [197, 0]
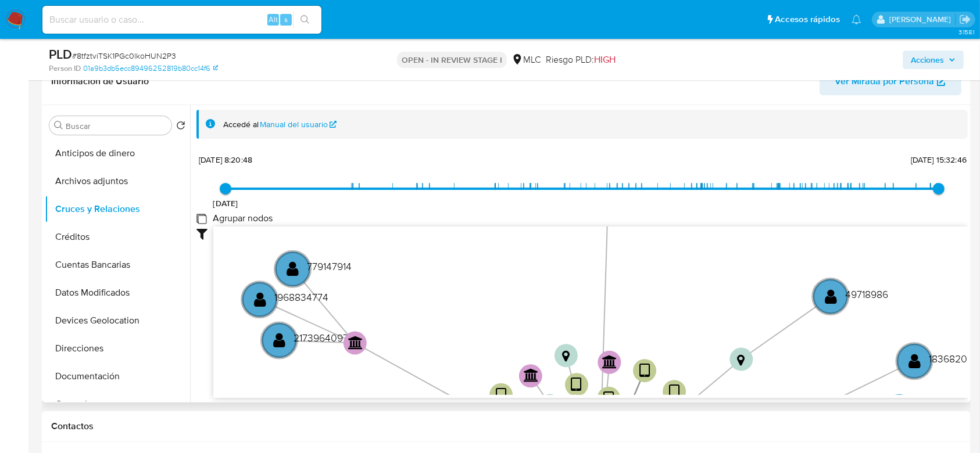
click at [202, 221] on group_nodes "Agrupar nodos" at bounding box center [201, 218] width 9 height 9
checkbox group_nodes "true"
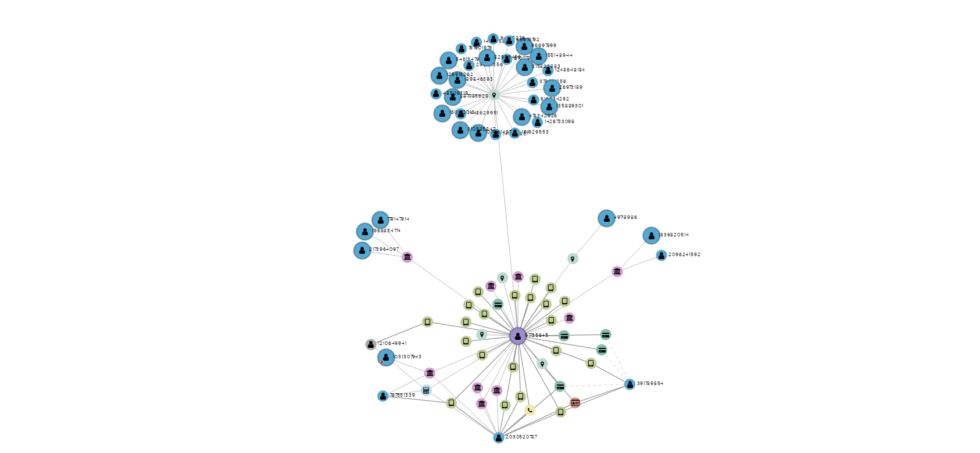
drag, startPoint x: 553, startPoint y: 249, endPoint x: 599, endPoint y: 255, distance: 46.3
click at [599, 255] on icon "device-67cf1fba868920fbe03acf28  user-97735645  97735645 device-66c28b2326c3a…" at bounding box center [590, 268] width 755 height 169
click at [640, 213] on icon "device-67cf1fba868920fbe03acf28  user-97735645  97735645 device-66c28b2326c3a…" at bounding box center [590, 268] width 755 height 169
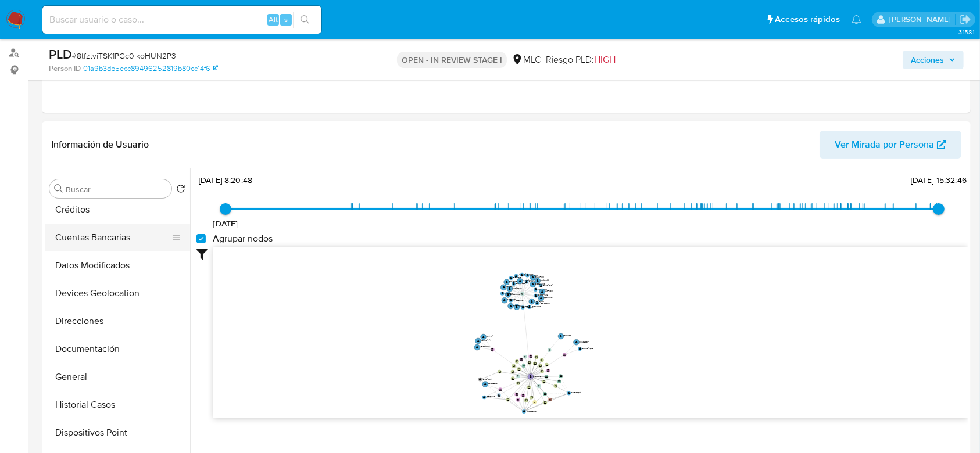
scroll to position [90, 0]
drag, startPoint x: 116, startPoint y: 365, endPoint x: 105, endPoint y: 343, distance: 24.4
click at [105, 343] on button "Documentación" at bounding box center [113, 351] width 136 height 28
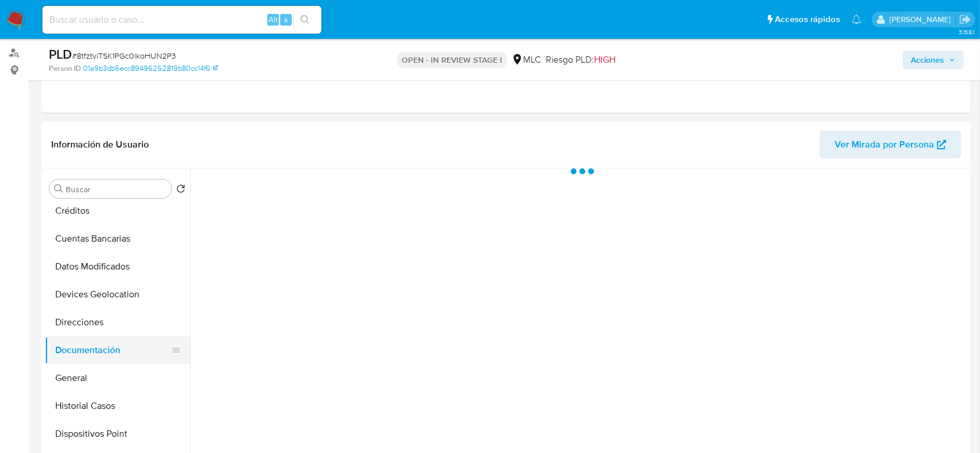
scroll to position [0, 0]
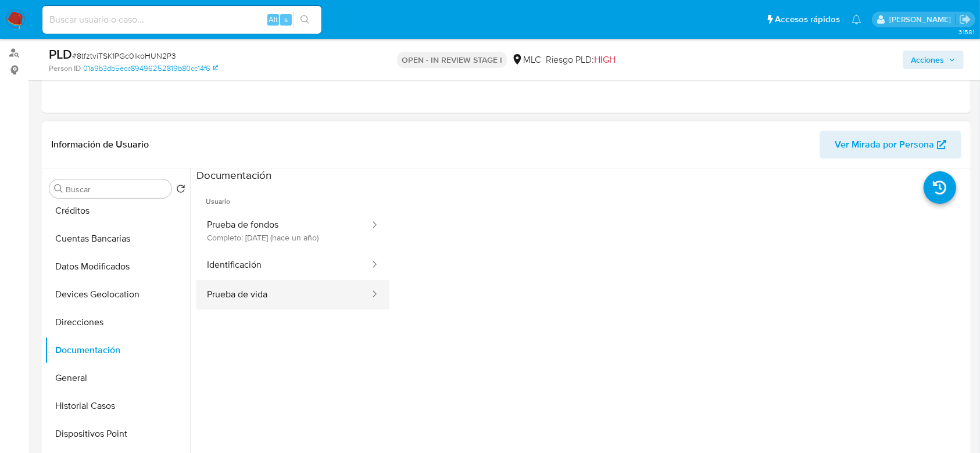
click at [260, 299] on button "Prueba de vida" at bounding box center [284, 295] width 174 height 30
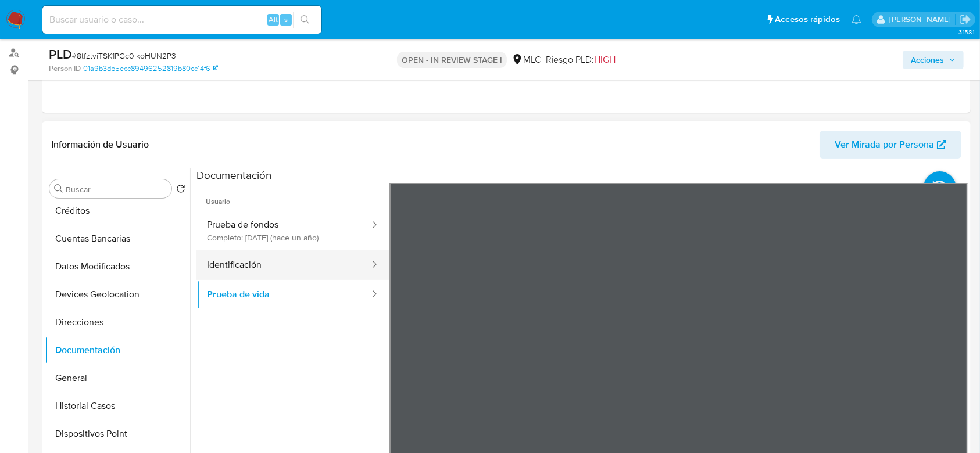
click at [298, 274] on div "Usuario Prueba de fondos Completo: 06/06/2024 (hace un año) Identificación Prue…" at bounding box center [582, 369] width 771 height 372
click at [298, 274] on button "Identificación" at bounding box center [284, 266] width 174 height 30
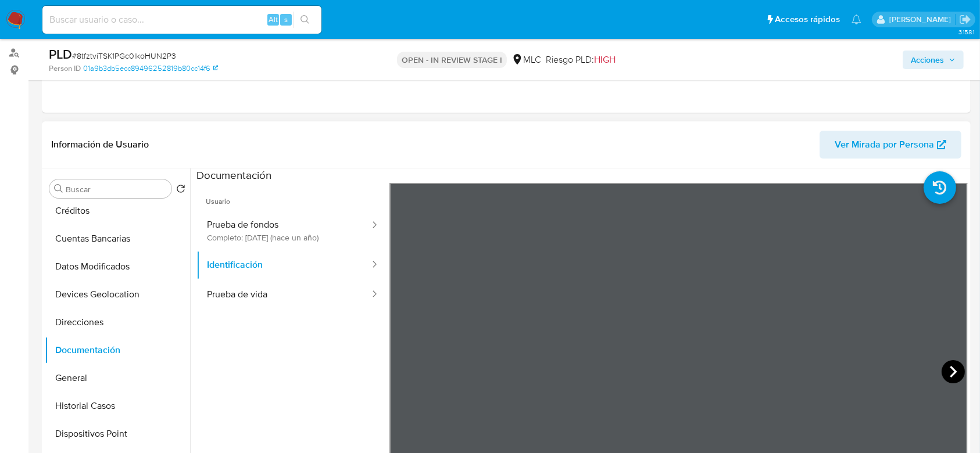
click at [950, 366] on icon at bounding box center [953, 372] width 7 height 12
click at [398, 365] on icon at bounding box center [403, 371] width 23 height 23
click at [289, 297] on button "Prueba de vida" at bounding box center [284, 295] width 174 height 30
drag, startPoint x: 615, startPoint y: 365, endPoint x: 621, endPoint y: 280, distance: 85.1
click at [621, 280] on div at bounding box center [679, 373] width 578 height 381
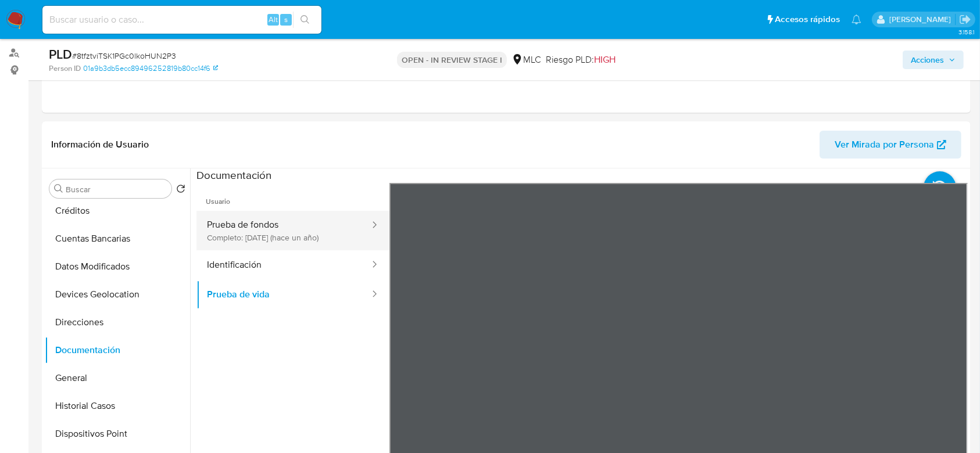
click at [288, 220] on button "Prueba de fondos Completo: 06/06/2024 (hace un año)" at bounding box center [284, 231] width 174 height 40
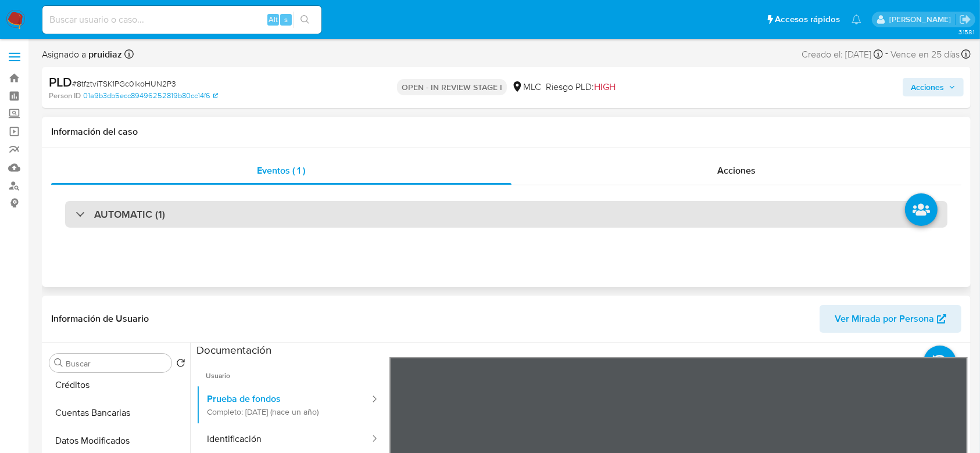
click at [128, 217] on h3 "AUTOMATIC (1)" at bounding box center [129, 214] width 71 height 13
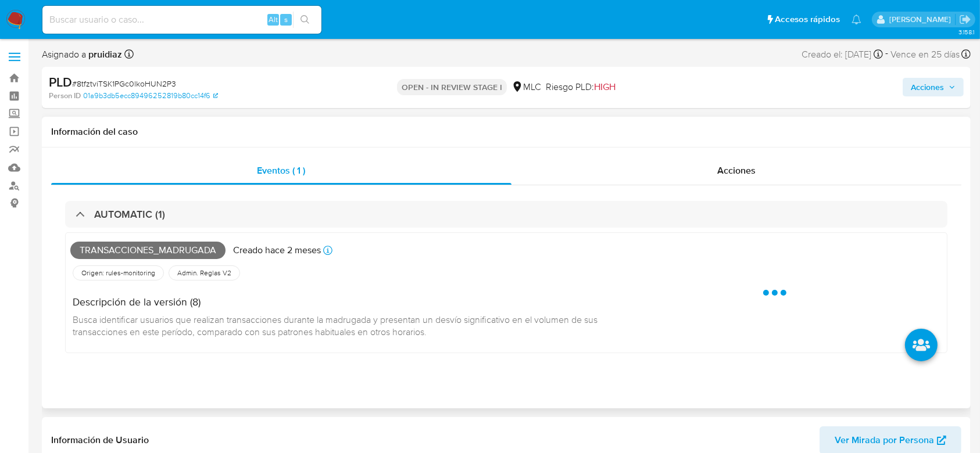
click at [108, 249] on span "Transacciones_madrugada" at bounding box center [147, 250] width 155 height 17
copy span "Transacciones_madrugada"
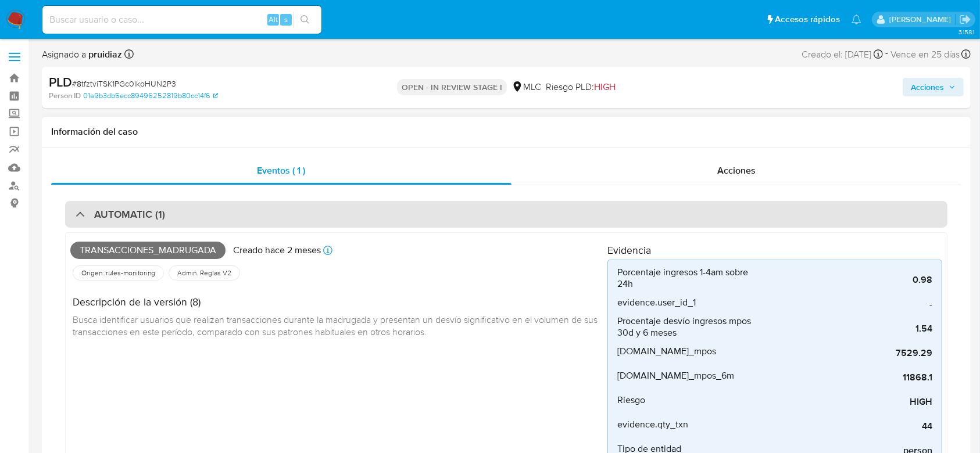
click at [116, 210] on h3 "AUTOMATIC (1)" at bounding box center [129, 214] width 71 height 13
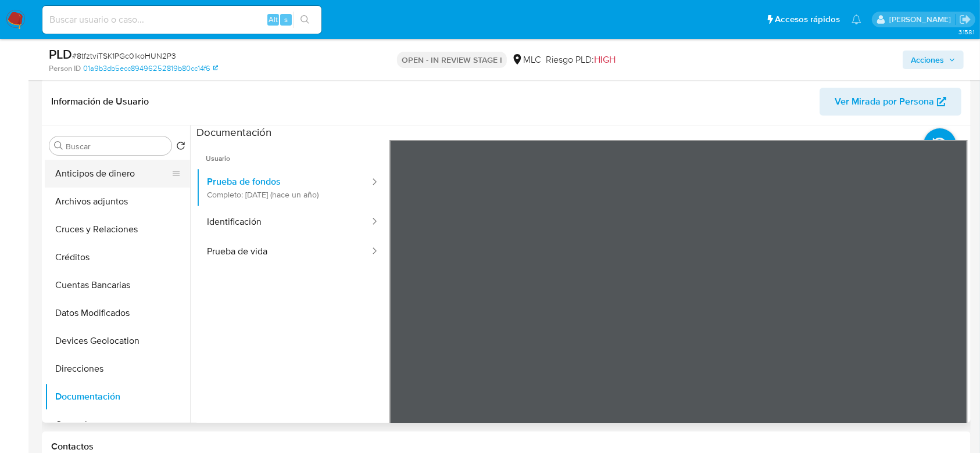
click at [97, 187] on button "Anticipos de dinero" at bounding box center [113, 174] width 136 height 28
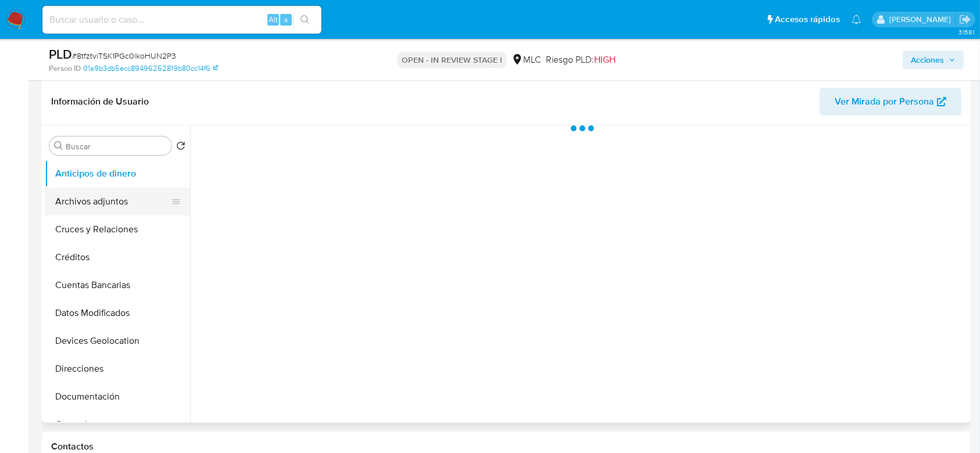
click at [98, 189] on button "Archivos adjuntos" at bounding box center [113, 202] width 136 height 28
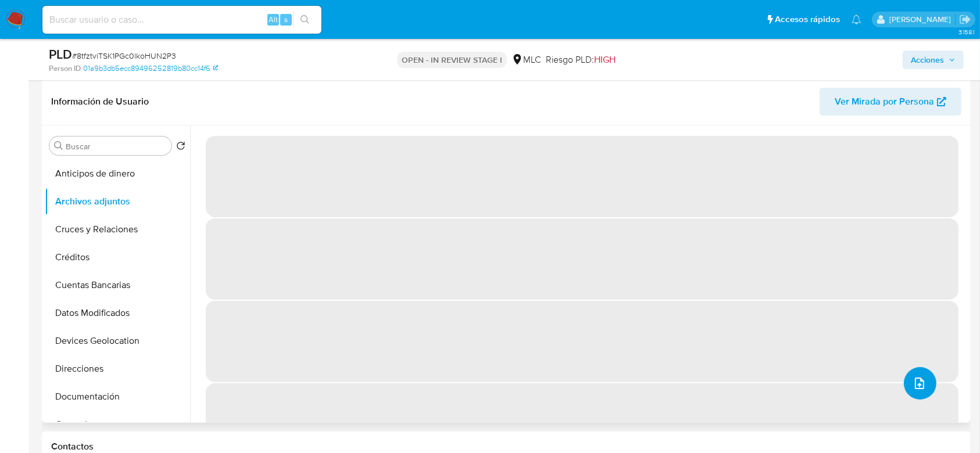
click at [913, 384] on icon "upload-file" at bounding box center [920, 384] width 14 height 14
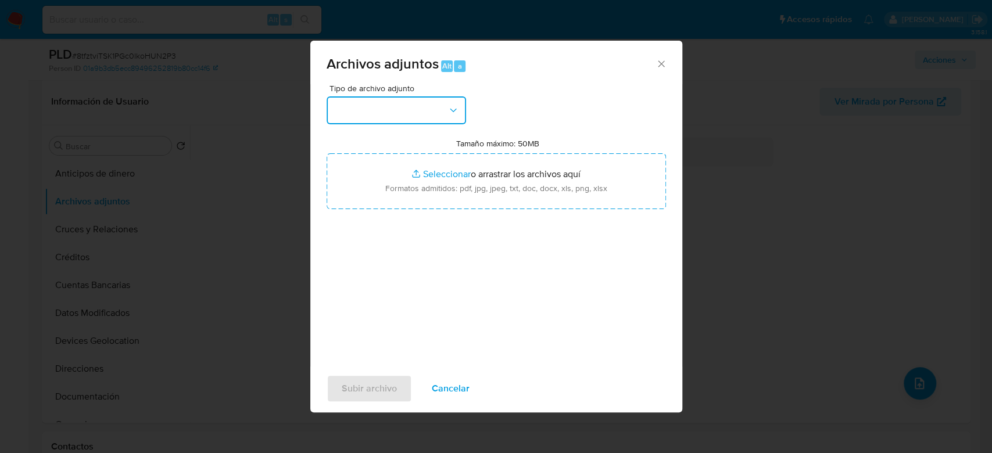
click at [391, 110] on button "button" at bounding box center [397, 111] width 140 height 28
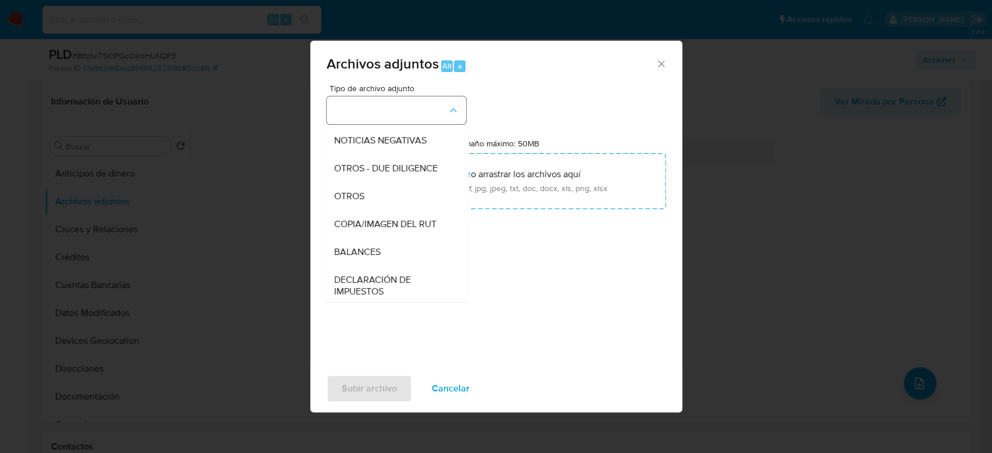
scroll to position [140, 0]
click at [350, 227] on div "COPIA/IMAGEN DEL RUT" at bounding box center [393, 225] width 119 height 28
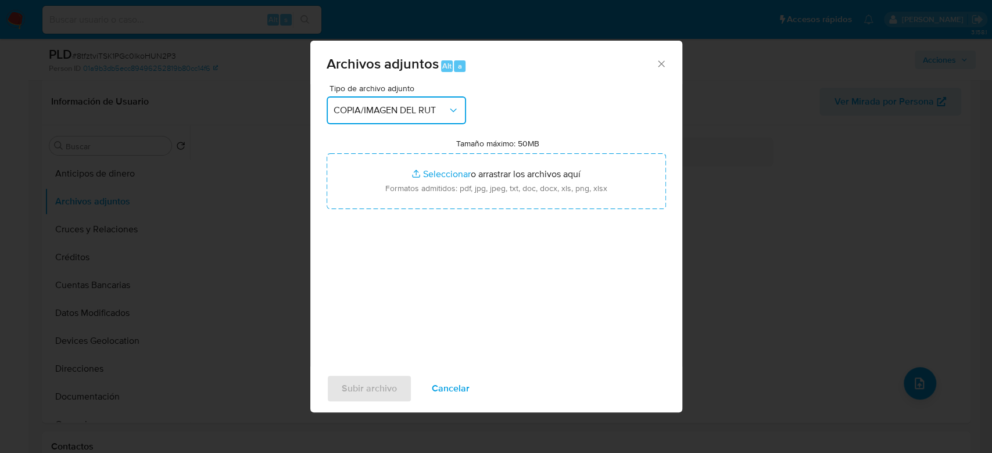
click at [390, 116] on span "COPIA/IMAGEN DEL RUT" at bounding box center [391, 111] width 114 height 12
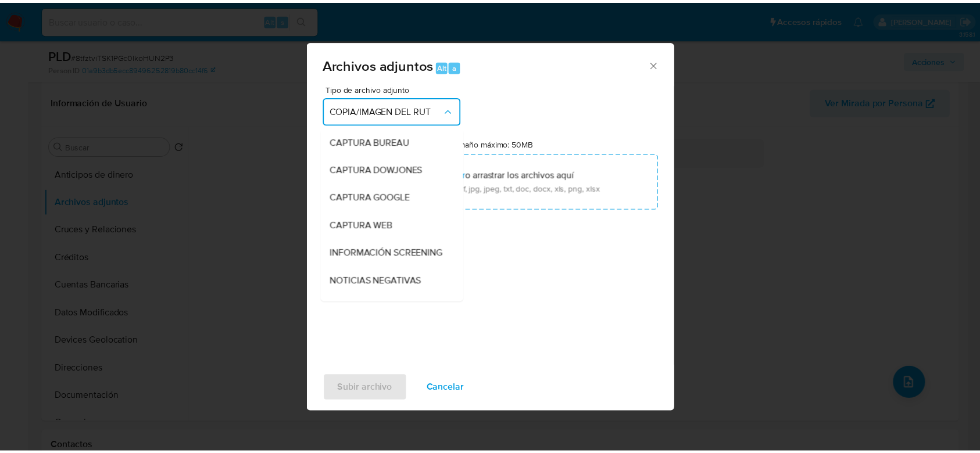
scroll to position [162, 0]
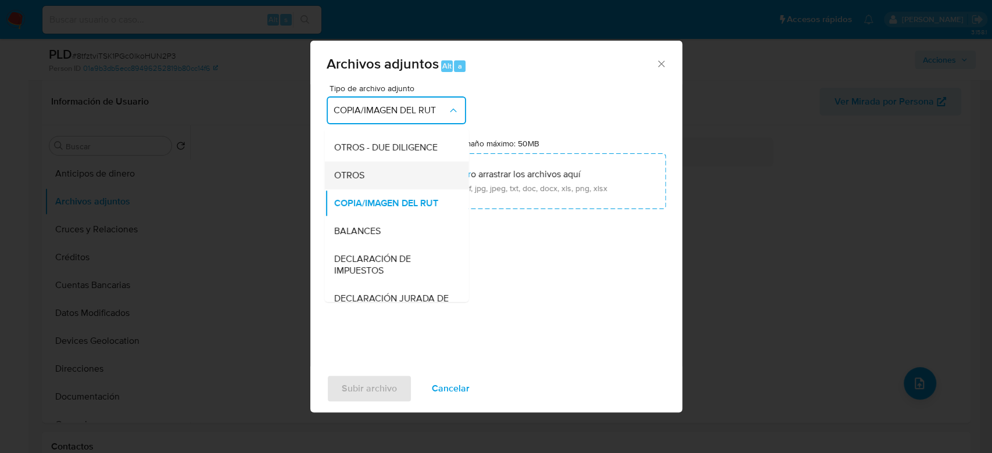
click at [360, 181] on span "OTROS" at bounding box center [349, 176] width 30 height 12
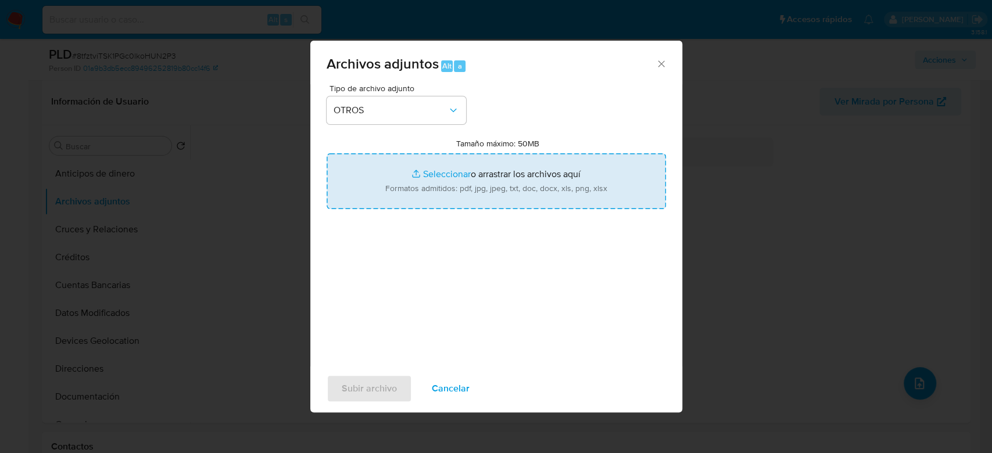
click at [466, 189] on input "Tamaño máximo: 50MB Seleccionar archivos" at bounding box center [497, 181] width 340 height 56
type input "C:\fakepath\97735645 - 15_09_2025.pdf"
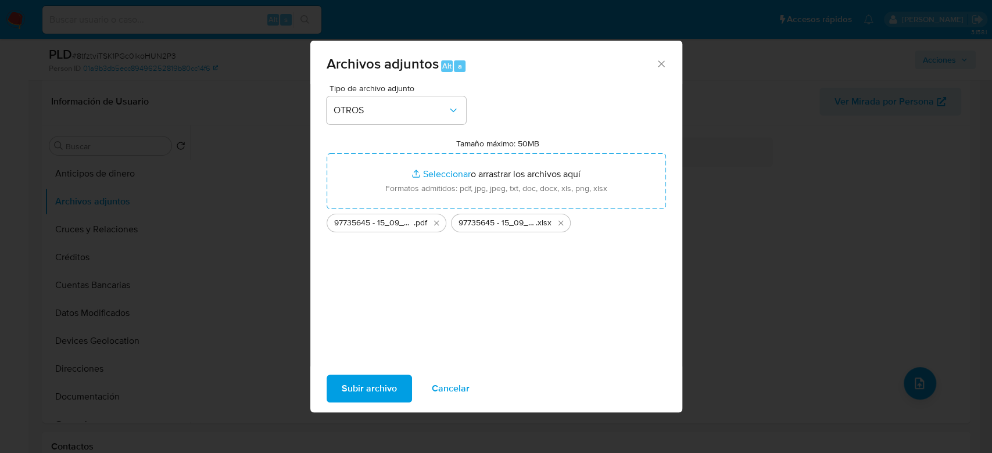
click at [369, 396] on span "Subir archivo" at bounding box center [369, 389] width 55 height 26
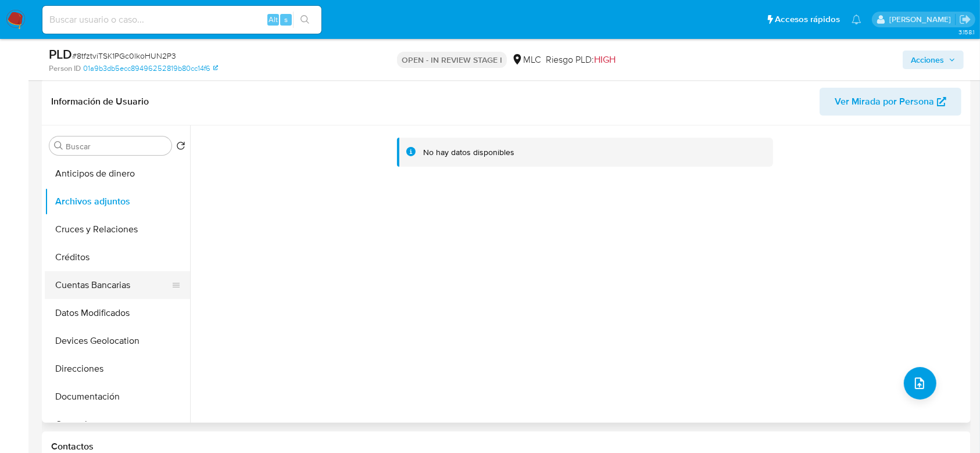
click at [106, 281] on button "Cuentas Bancarias" at bounding box center [113, 286] width 136 height 28
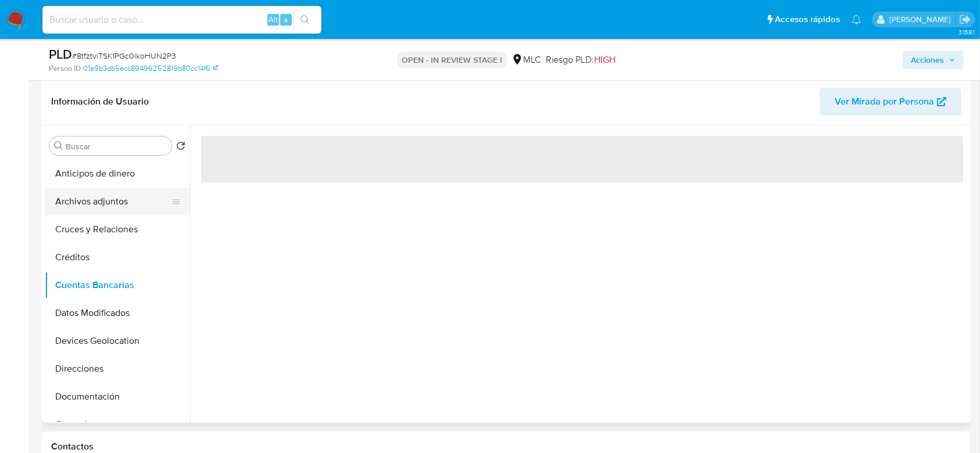
click at [99, 205] on button "Archivos adjuntos" at bounding box center [113, 202] width 136 height 28
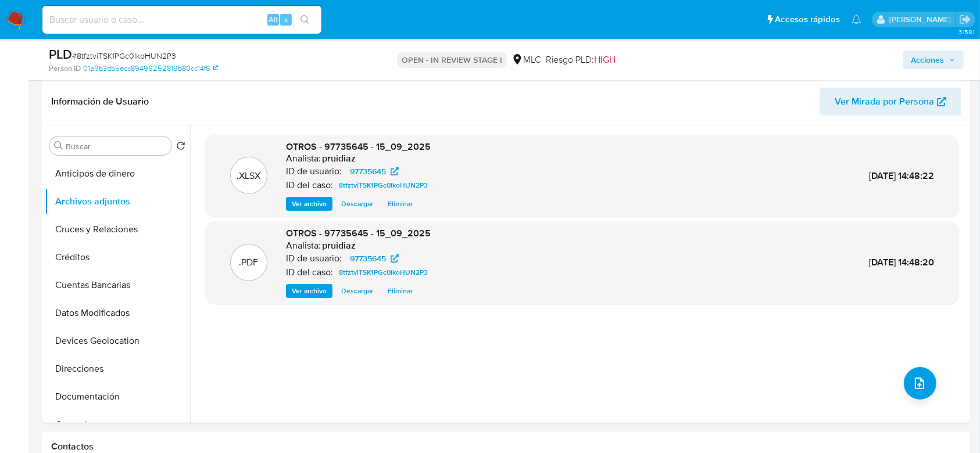
click at [941, 63] on span "Acciones" at bounding box center [927, 60] width 33 height 19
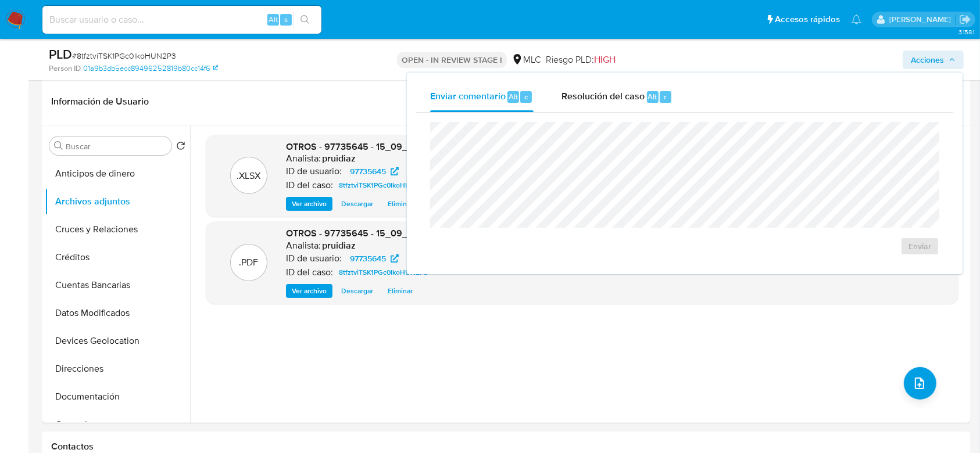
click at [640, 113] on div "Enviar" at bounding box center [684, 189] width 537 height 152
click at [626, 105] on div "Resolución del caso Alt r" at bounding box center [617, 97] width 111 height 30
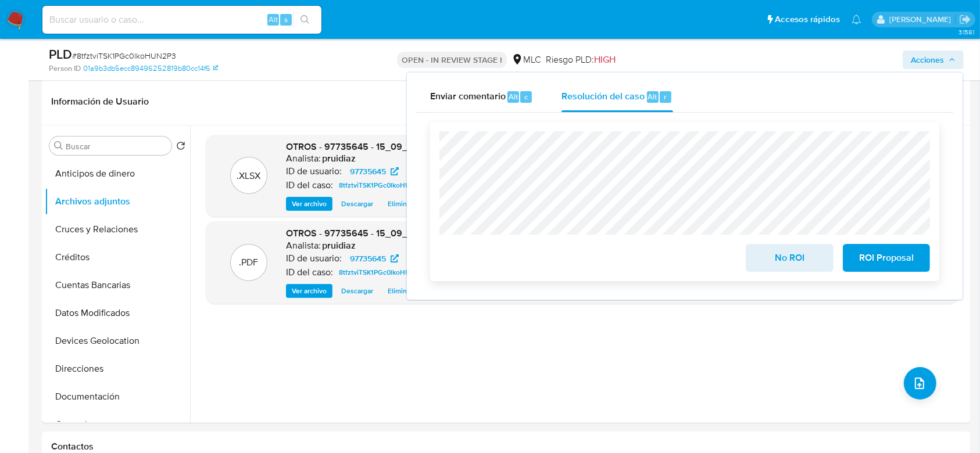
click at [772, 268] on span "No ROI" at bounding box center [789, 258] width 57 height 26
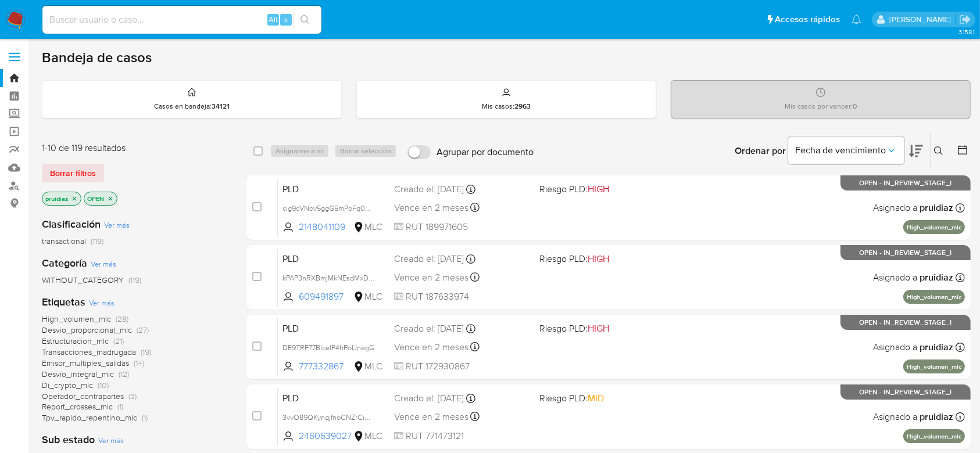
click at [916, 145] on icon at bounding box center [916, 151] width 14 height 12
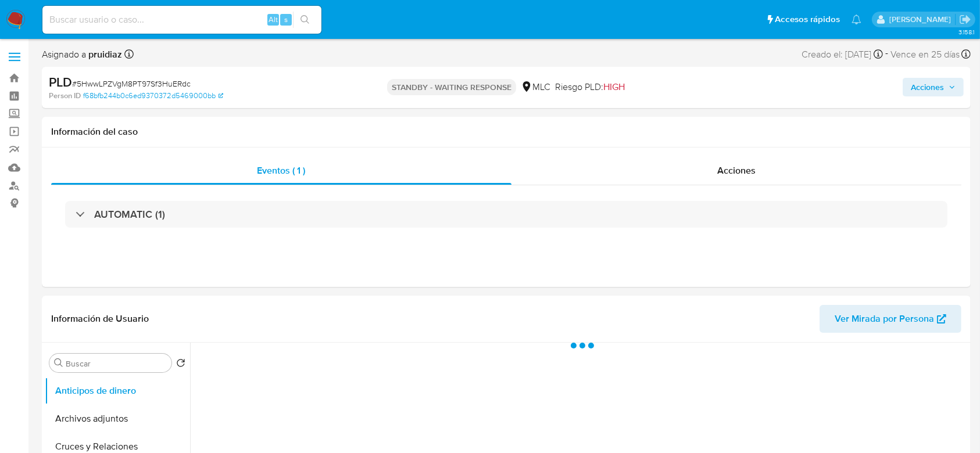
select select "10"
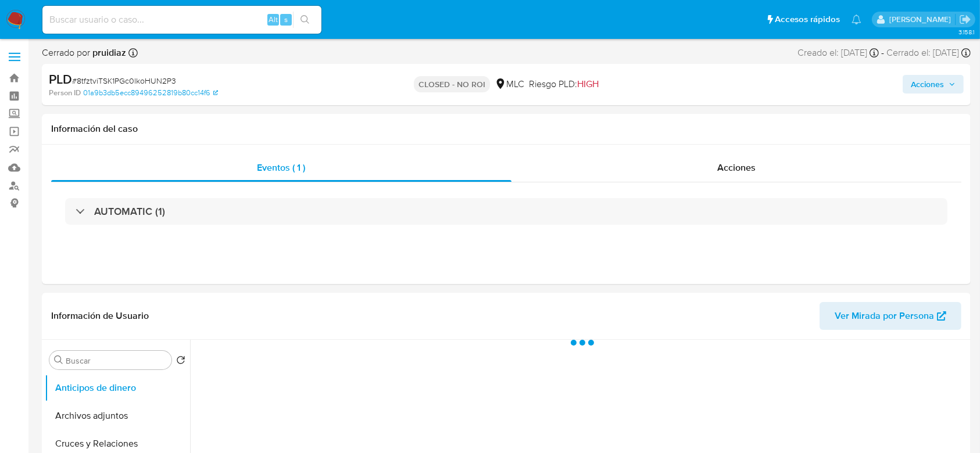
select select "10"
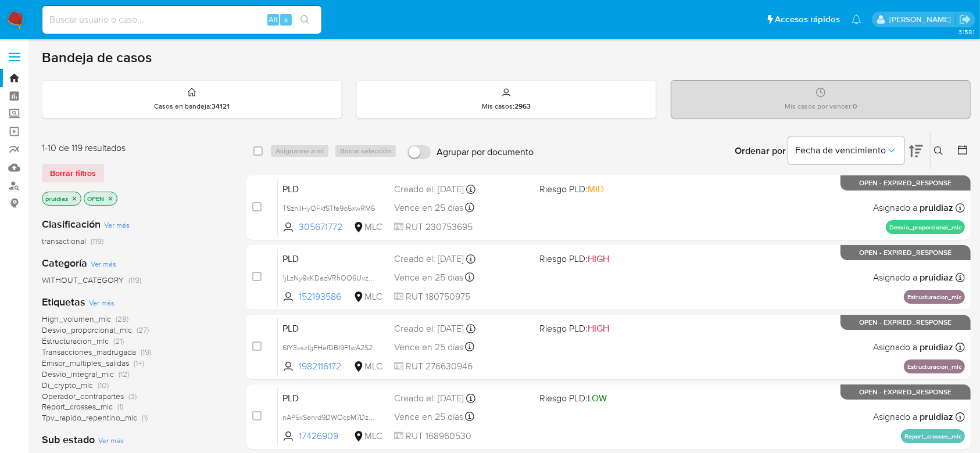
click at [20, 10] on img at bounding box center [16, 20] width 20 height 20
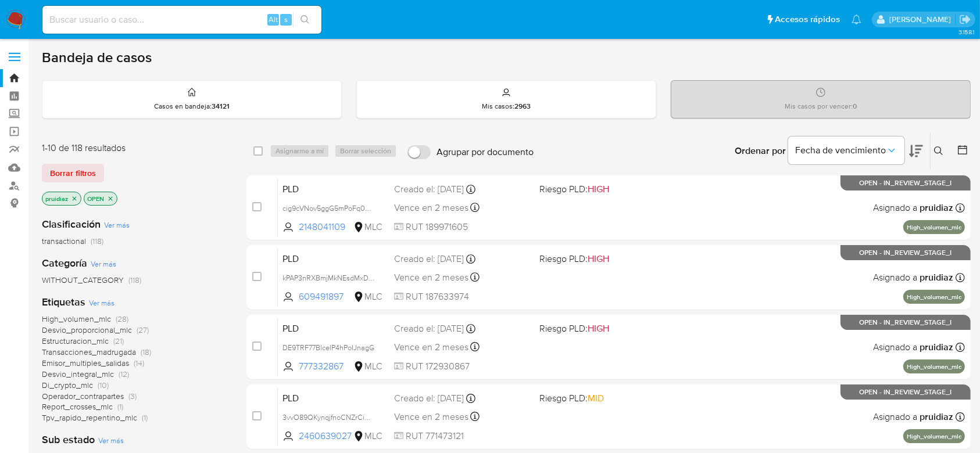
click at [920, 154] on icon at bounding box center [916, 151] width 14 height 14
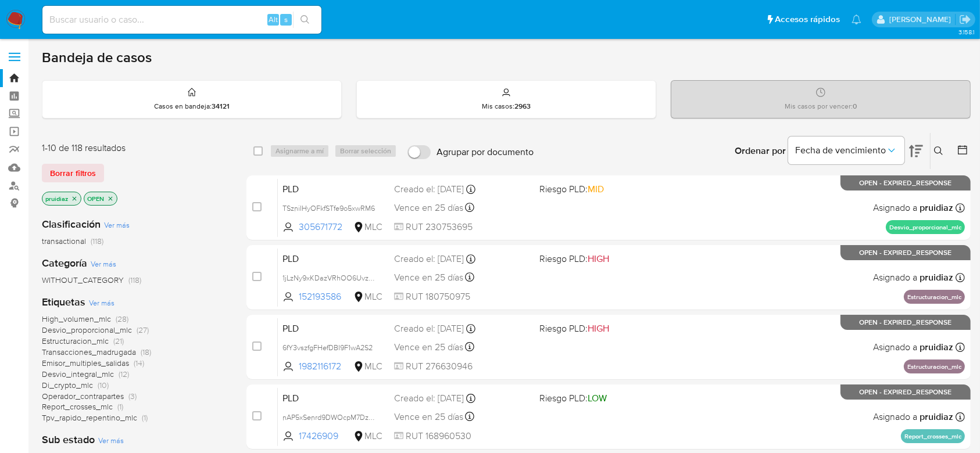
click at [176, 21] on input at bounding box center [181, 19] width 279 height 15
paste input "143251514"
type input "143251514"
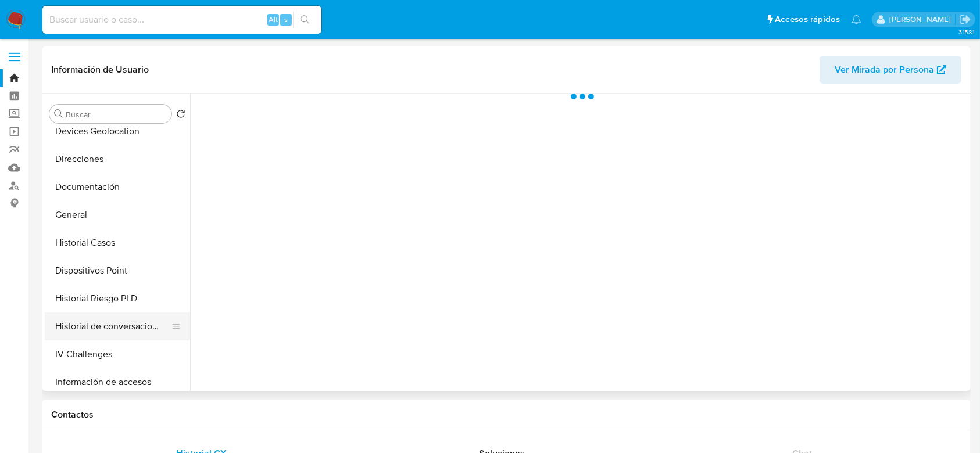
select select "10"
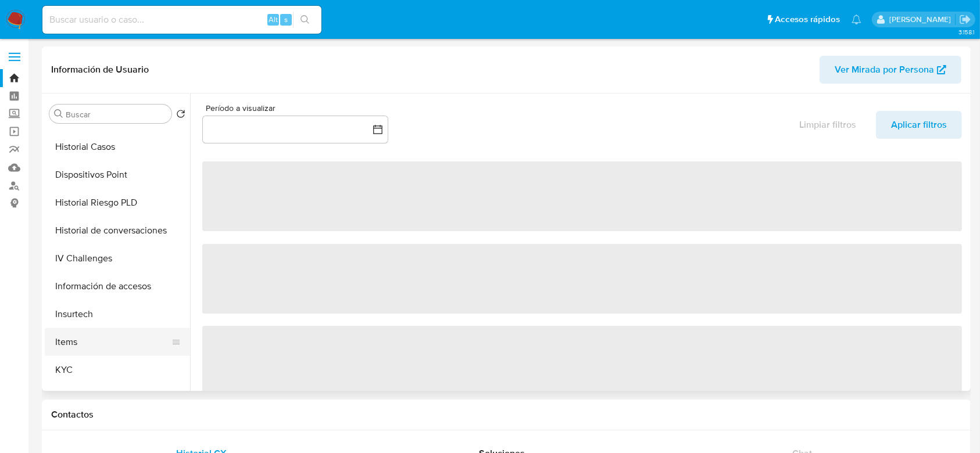
scroll to position [276, 0]
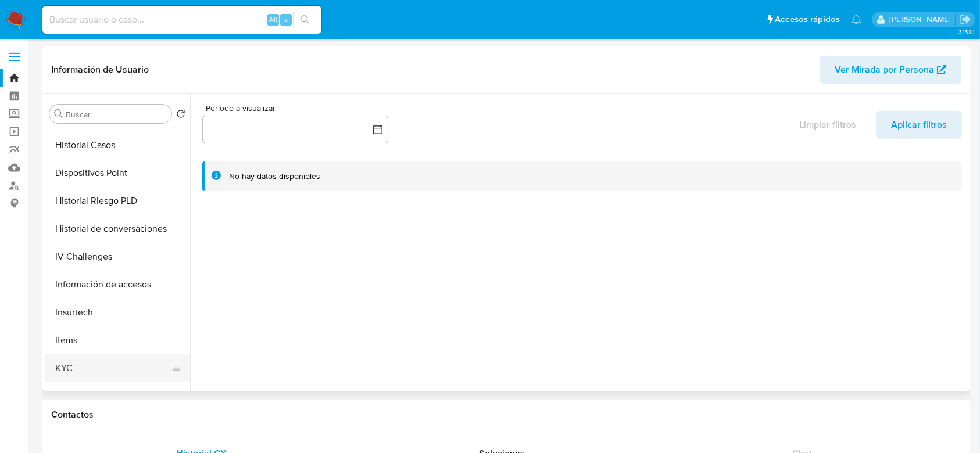
click at [60, 365] on button "KYC" at bounding box center [113, 369] width 136 height 28
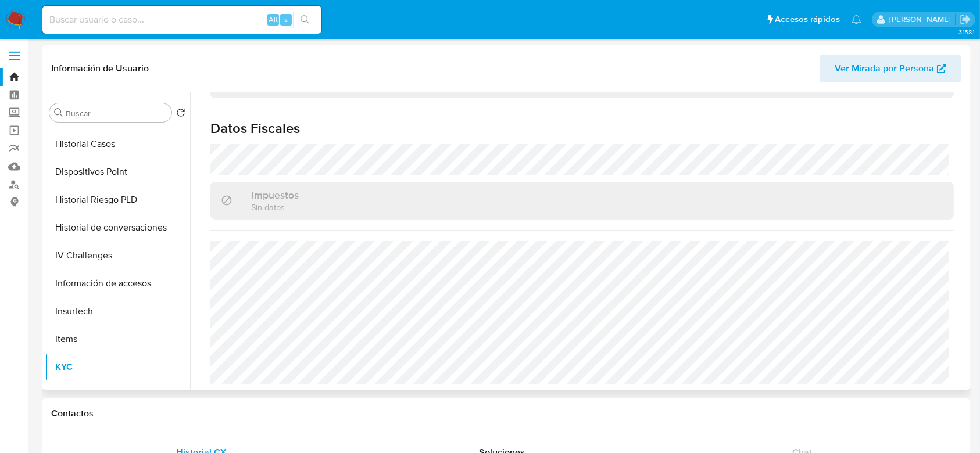
scroll to position [0, 0]
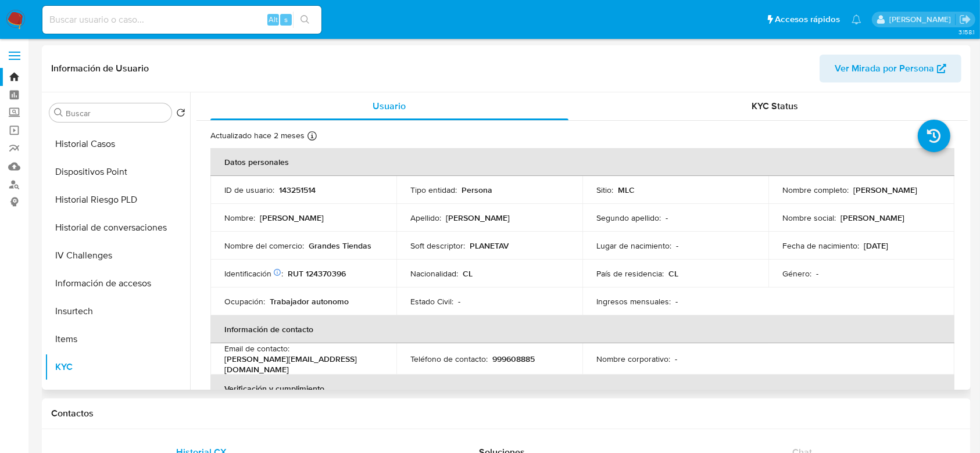
drag, startPoint x: 888, startPoint y: 200, endPoint x: 771, endPoint y: 195, distance: 116.9
click at [771, 195] on td "Nombre completo : Luis Orlando Espinoza Quiroz" at bounding box center [862, 190] width 186 height 28
copy p "Luis Orlando Espinoza Quiroz"
click at [27, 7] on nav "Pausado Ver notificaciones Alt s Accesos rápidos Presiona las siguientes teclas…" at bounding box center [490, 19] width 980 height 39
click at [15, 10] on img at bounding box center [16, 20] width 20 height 20
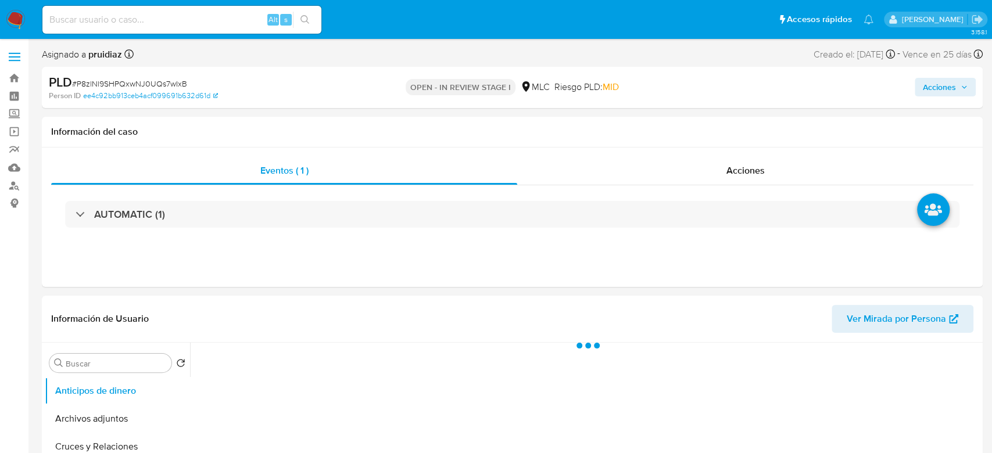
select select "10"
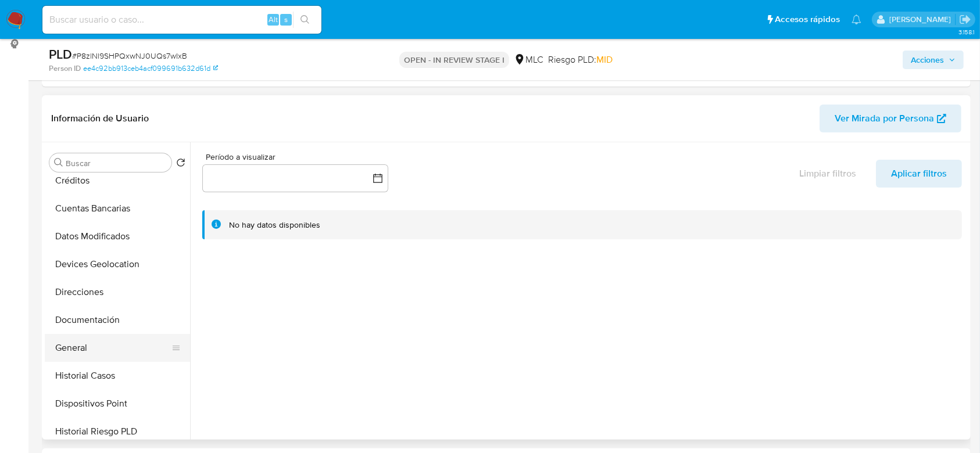
scroll to position [94, 0]
click at [65, 374] on button "Historial Casos" at bounding box center [113, 376] width 136 height 28
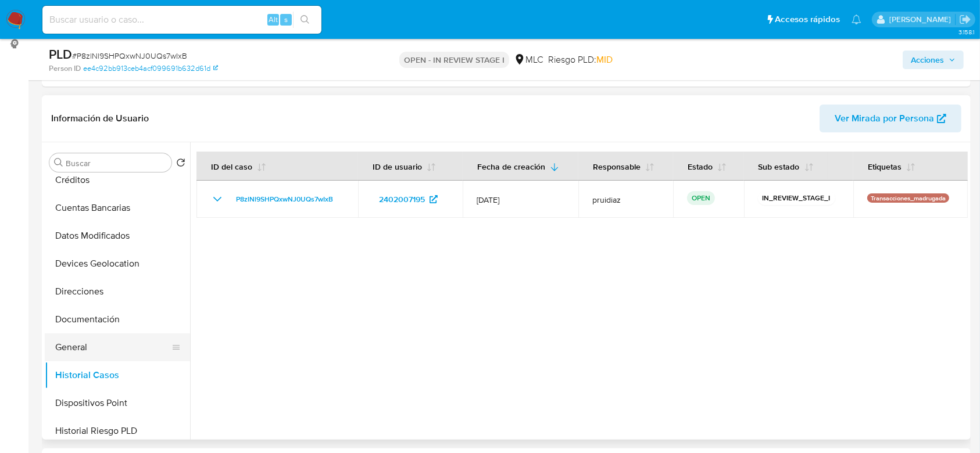
click at [73, 340] on button "General" at bounding box center [113, 348] width 136 height 28
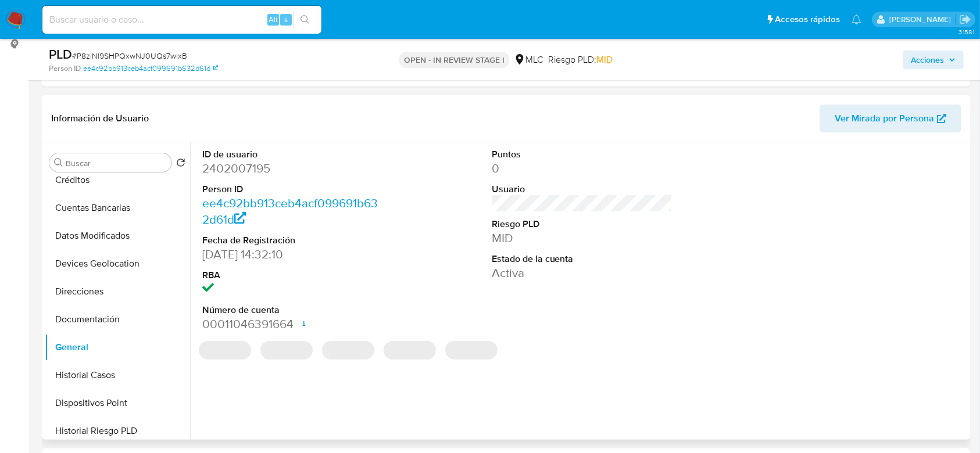
click at [233, 172] on dd "2402007195" at bounding box center [292, 168] width 181 height 16
copy dd "2402007195"
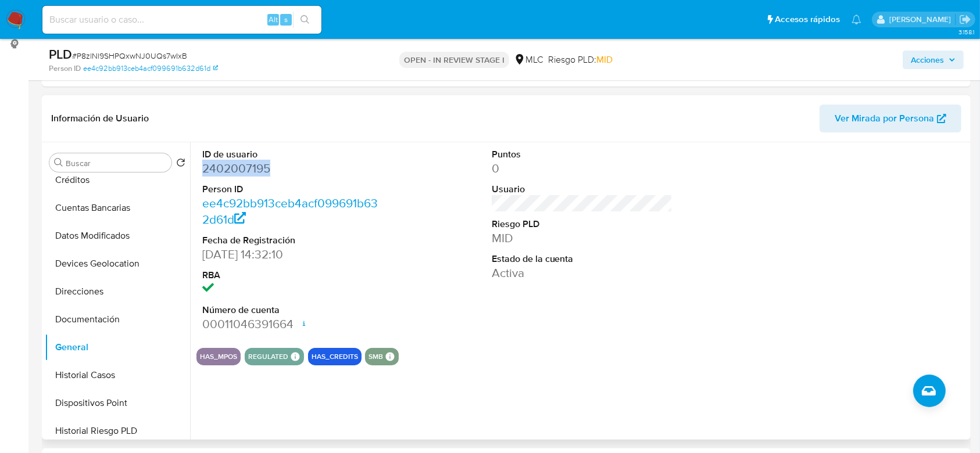
click at [237, 173] on dd "2402007195" at bounding box center [292, 168] width 181 height 16
click at [137, 58] on span "# P8zlNl9SHPQxwNJ0UQs7wIxB" at bounding box center [129, 56] width 115 height 12
copy span "P8zlNl9SHPQxwNJ0UQs7wIxB"
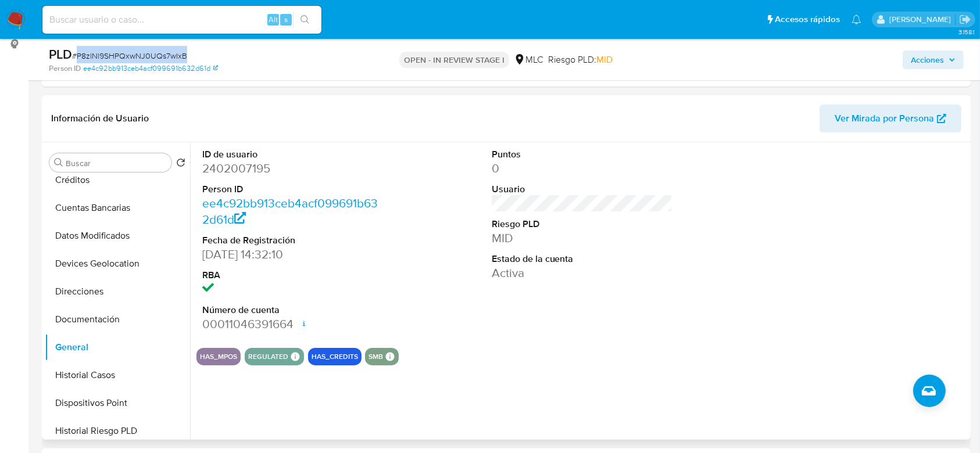
scroll to position [0, 0]
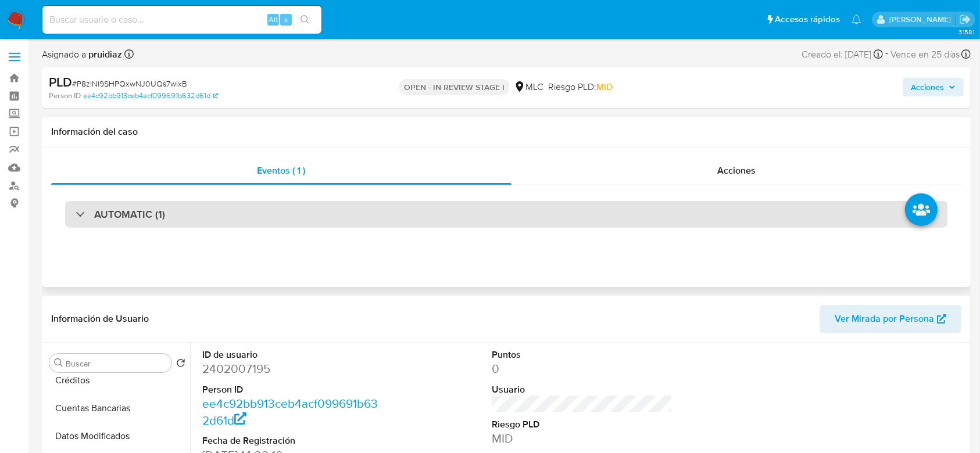
click at [167, 218] on div "AUTOMATIC (1)" at bounding box center [506, 214] width 883 height 27
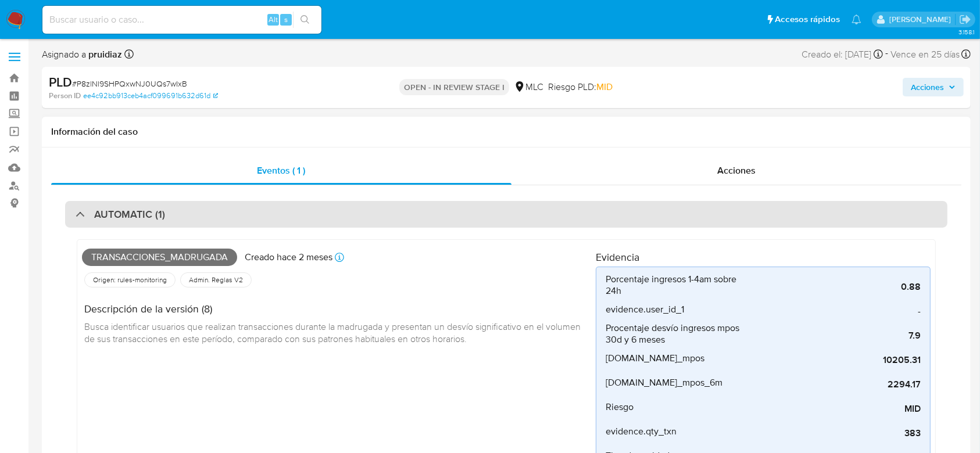
click at [137, 212] on h3 "AUTOMATIC (1)" at bounding box center [129, 214] width 71 height 13
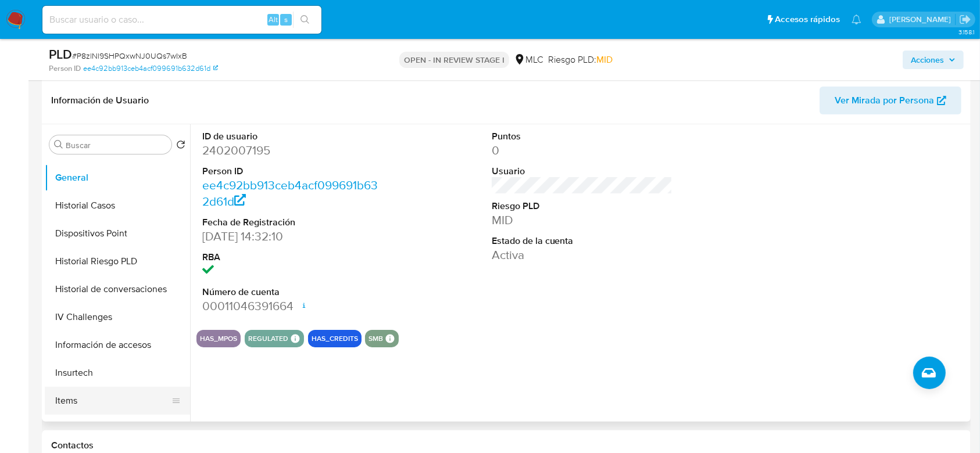
scroll to position [271, 0]
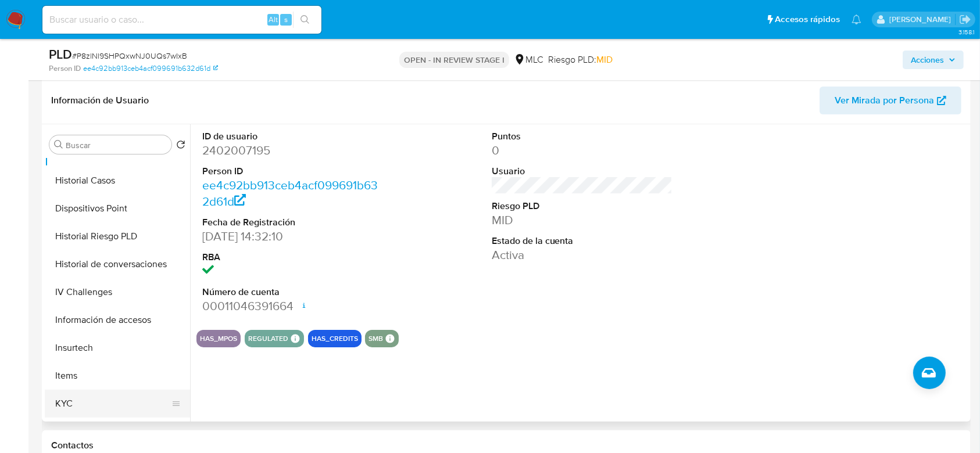
click at [59, 393] on button "KYC" at bounding box center [113, 404] width 136 height 28
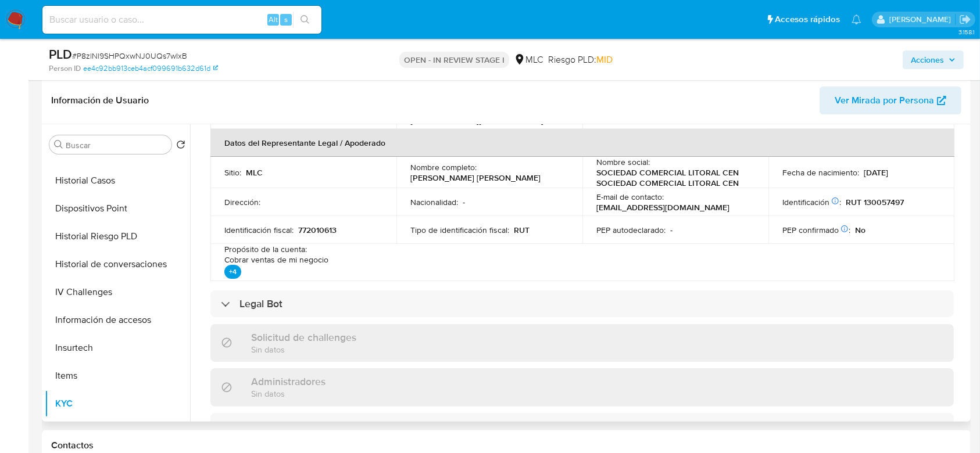
scroll to position [0, 0]
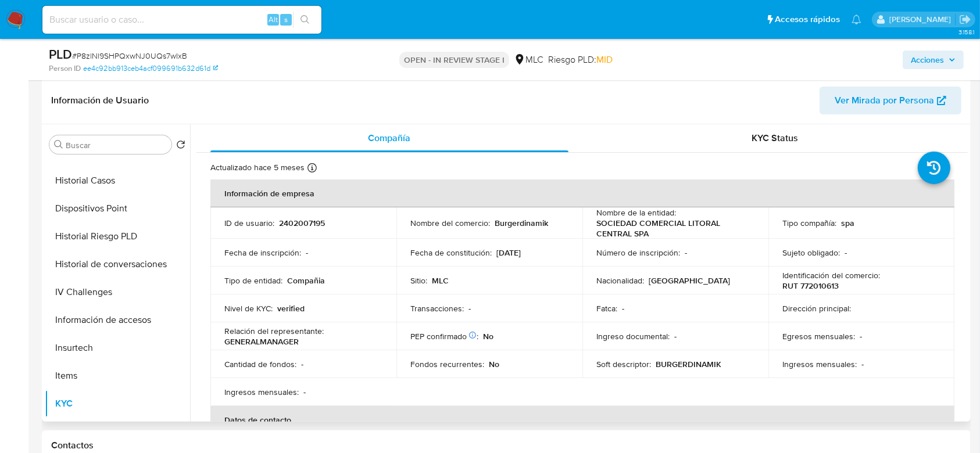
click at [813, 291] on p "RUT 772010613" at bounding box center [811, 286] width 56 height 10
copy p "772010613"
click at [823, 286] on p "RUT 772010613" at bounding box center [811, 286] width 56 height 10
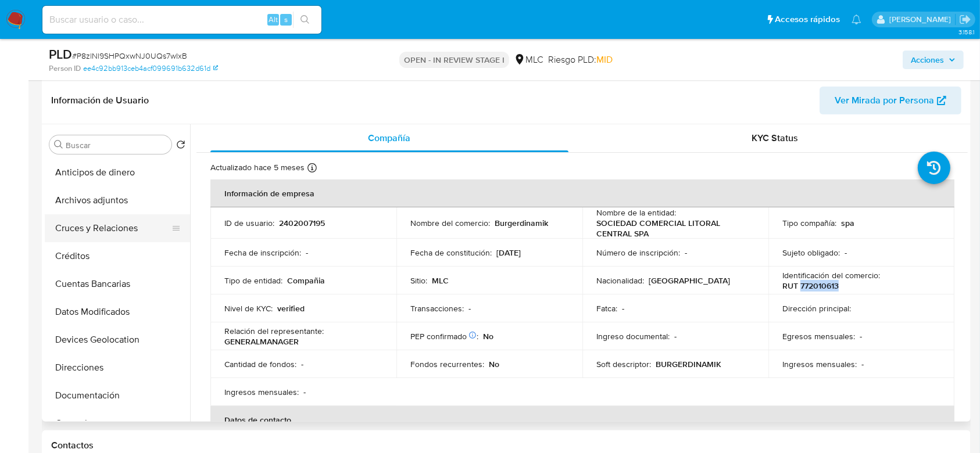
click at [98, 227] on button "Cruces y Relaciones" at bounding box center [113, 229] width 136 height 28
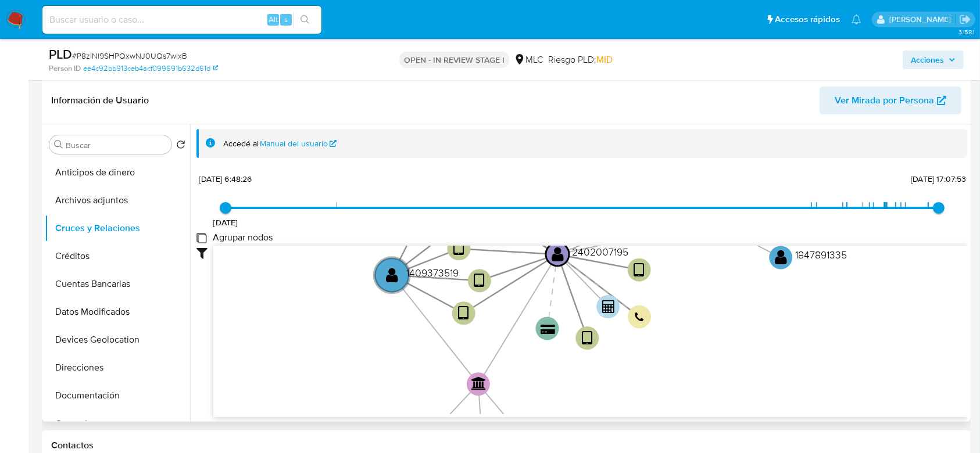
click at [205, 241] on group_nodes "Agrupar nodos" at bounding box center [201, 237] width 9 height 9
checkbox group_nodes "true"
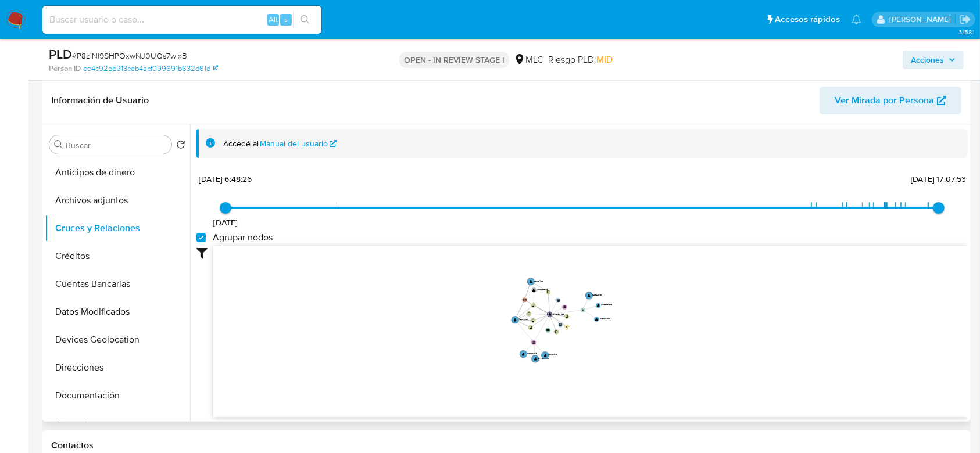
click at [641, 318] on icon "device-68094b8e21c6a16b62a0af55  user-2402007195  2402007195 device-67fa9133b…" at bounding box center [590, 330] width 755 height 169
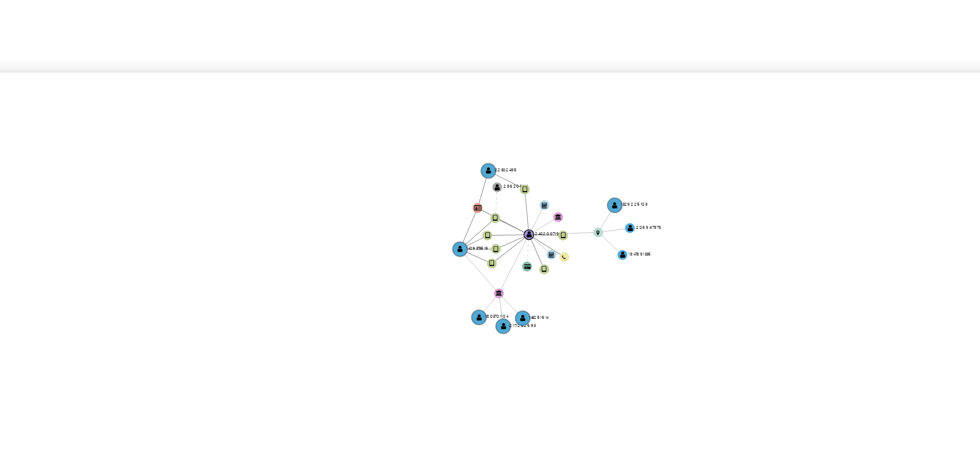
scroll to position [177, 0]
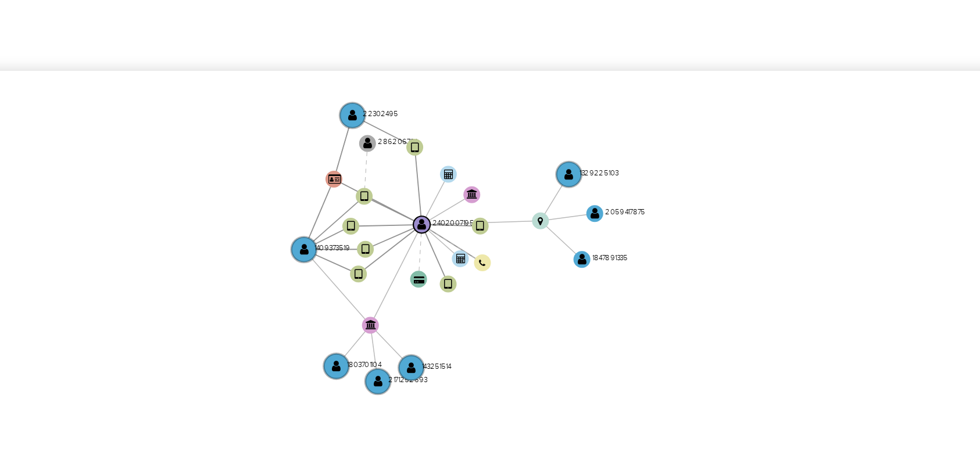
drag, startPoint x: 584, startPoint y: 252, endPoint x: 565, endPoint y: 215, distance: 41.6
click at [565, 215] on icon "device-68094b8e21c6a16b62a0af55  user-2402007195  2402007195 device-67fa9133b…" at bounding box center [590, 287] width 755 height 169
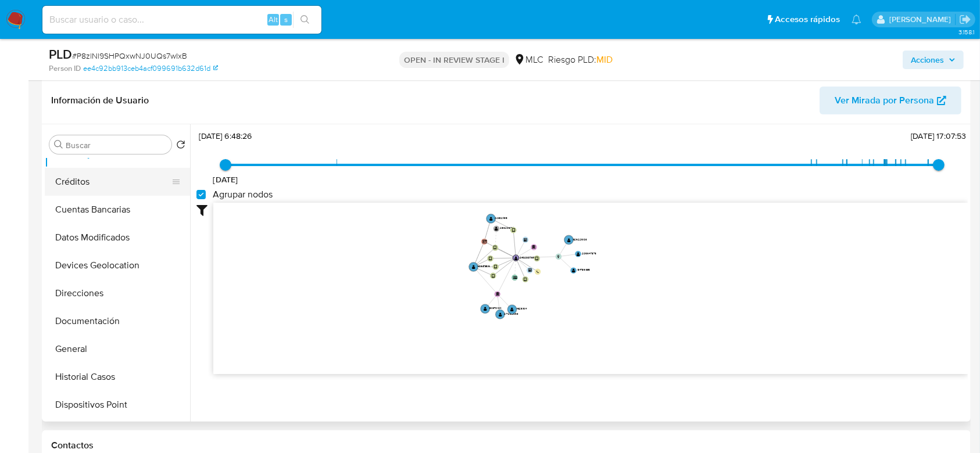
scroll to position [77, 0]
click at [65, 317] on button "Documentación" at bounding box center [113, 319] width 136 height 28
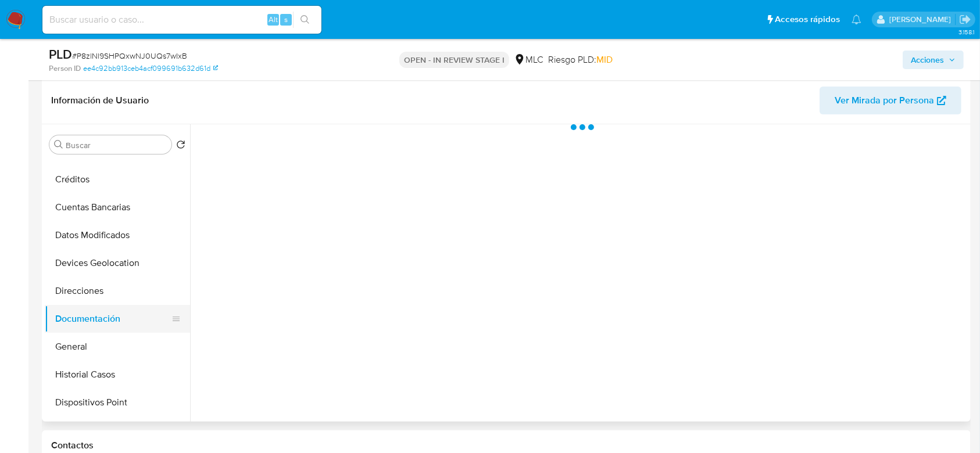
scroll to position [0, 0]
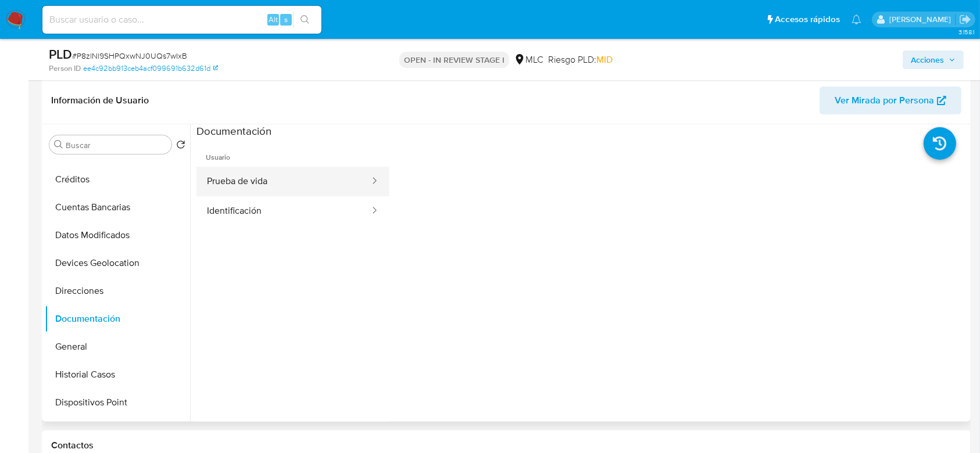
click at [258, 173] on button "Prueba de vida" at bounding box center [284, 182] width 174 height 30
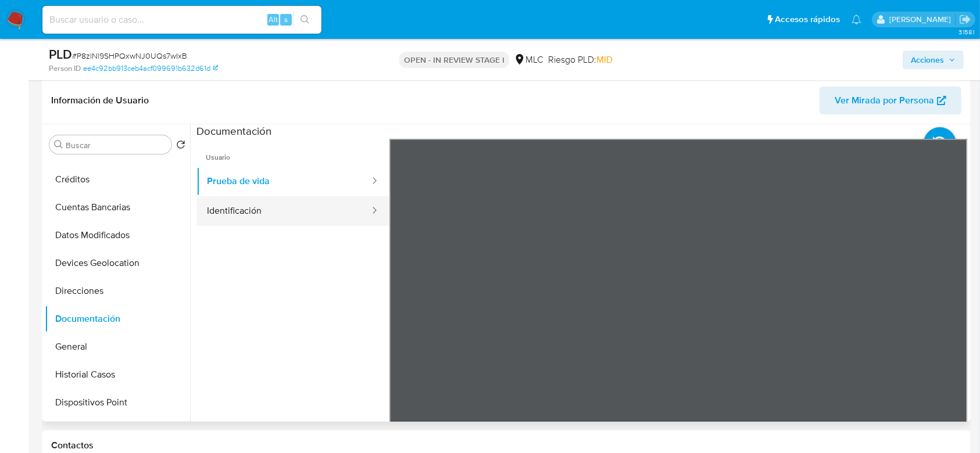
click at [225, 209] on button "Identificación" at bounding box center [284, 212] width 174 height 30
click at [950, 327] on icon at bounding box center [953, 328] width 7 height 12
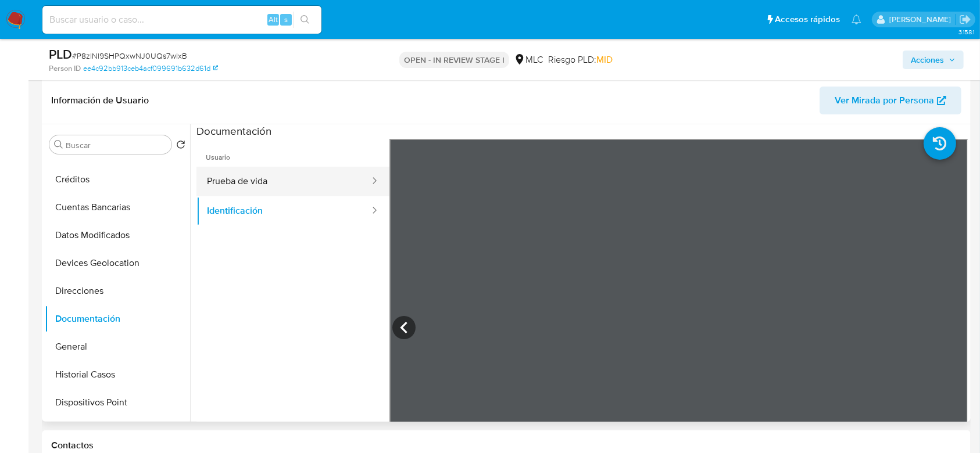
click at [269, 177] on button "Prueba de vida" at bounding box center [284, 182] width 174 height 30
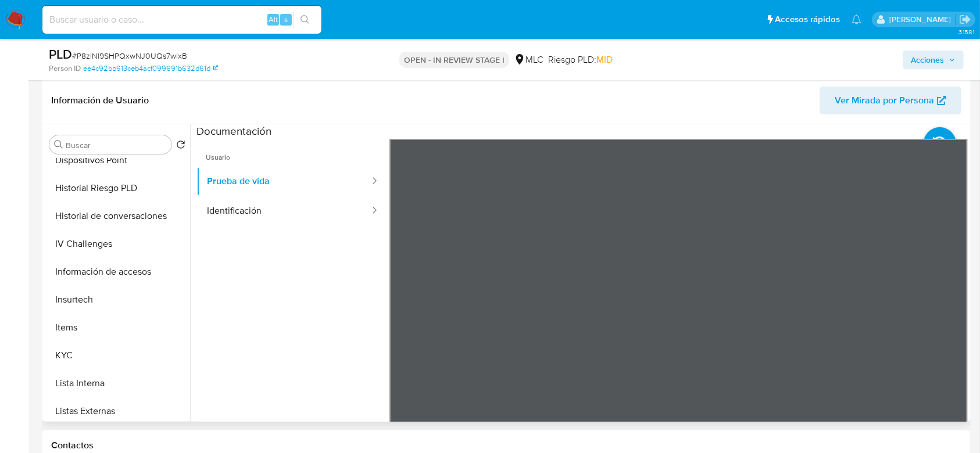
scroll to position [321, 0]
click at [55, 346] on button "KYC" at bounding box center [113, 354] width 136 height 28
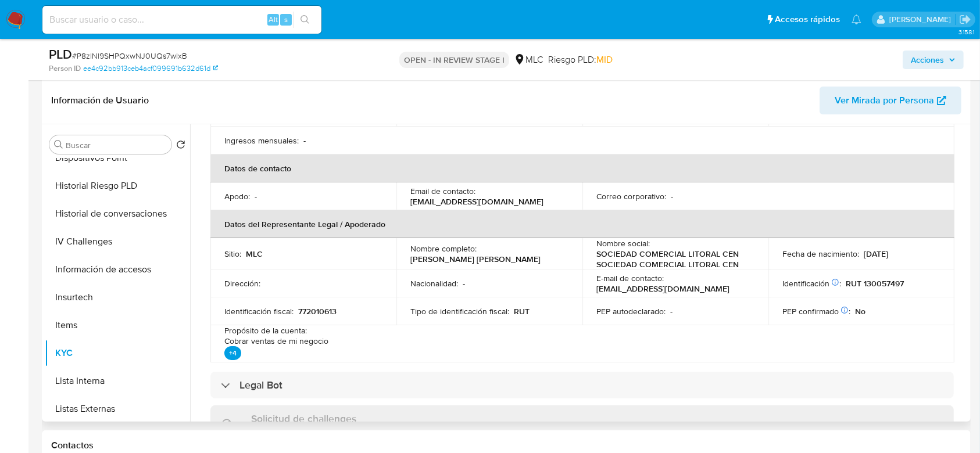
scroll to position [0, 0]
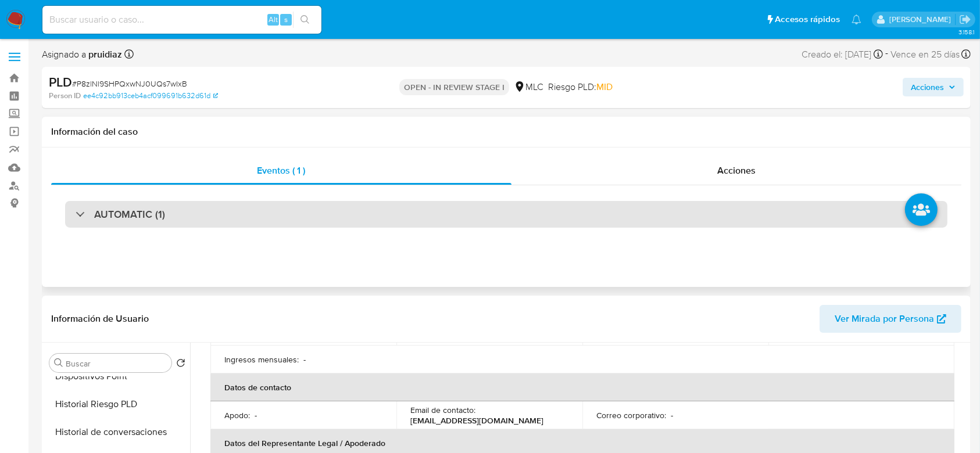
click at [131, 210] on h3 "AUTOMATIC (1)" at bounding box center [129, 214] width 71 height 13
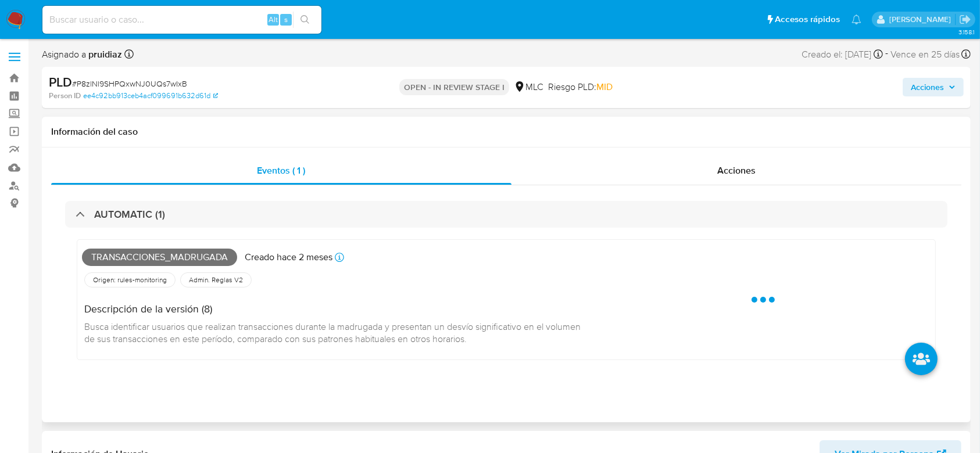
click at [124, 258] on span "Transacciones_madrugada" at bounding box center [159, 257] width 155 height 17
copy span "Transacciones_madrugada"
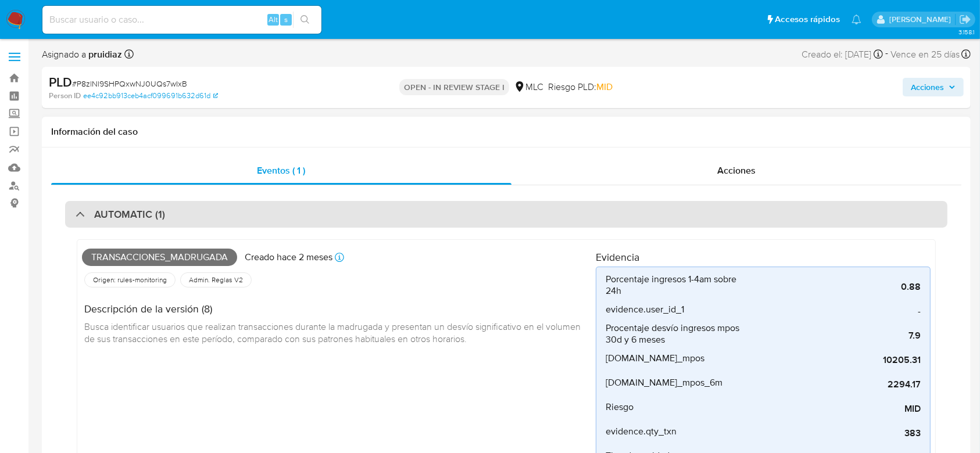
click at [206, 215] on div "AUTOMATIC (1)" at bounding box center [506, 214] width 883 height 27
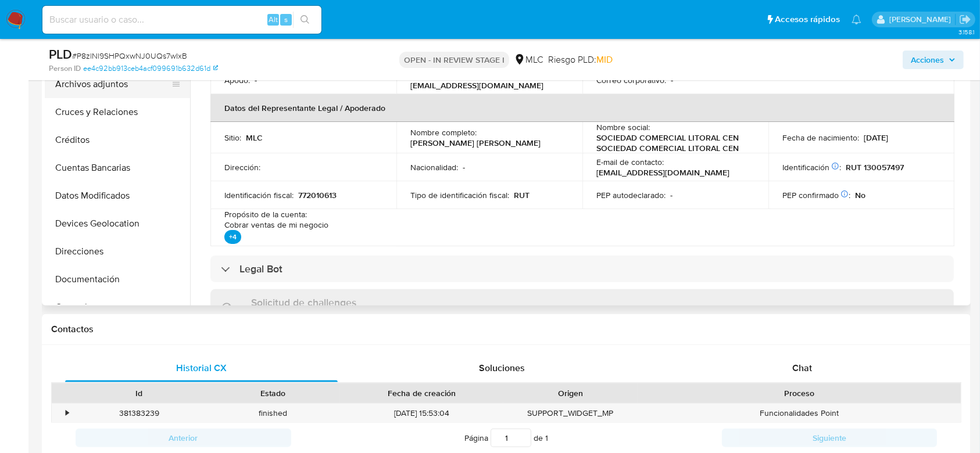
click at [98, 85] on button "Archivos adjuntos" at bounding box center [113, 84] width 136 height 28
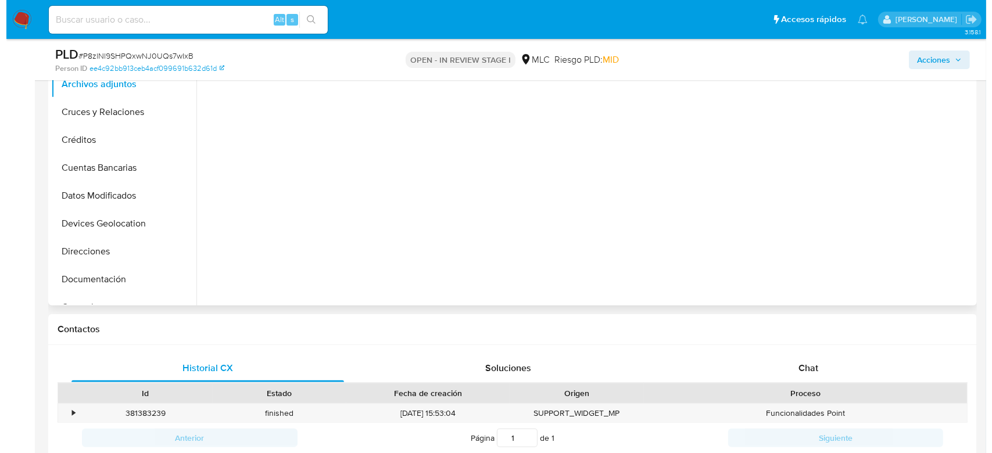
scroll to position [231, 0]
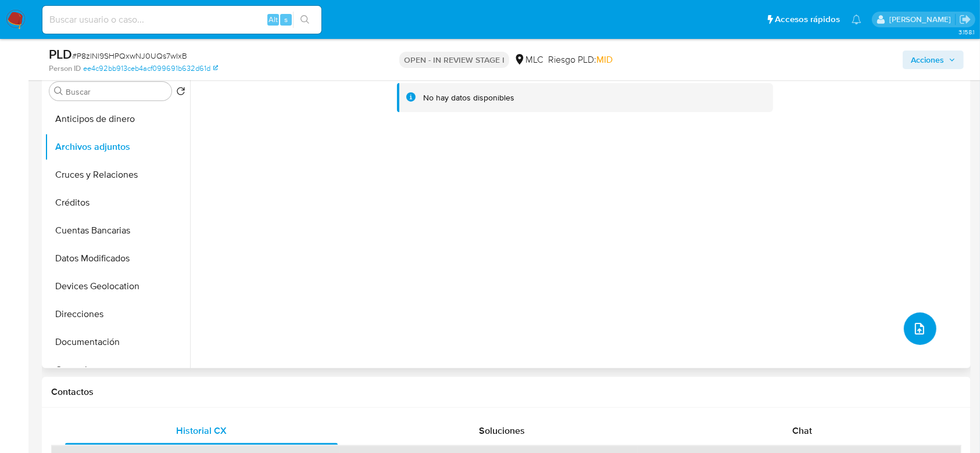
click at [922, 327] on icon "upload-file" at bounding box center [920, 329] width 14 height 14
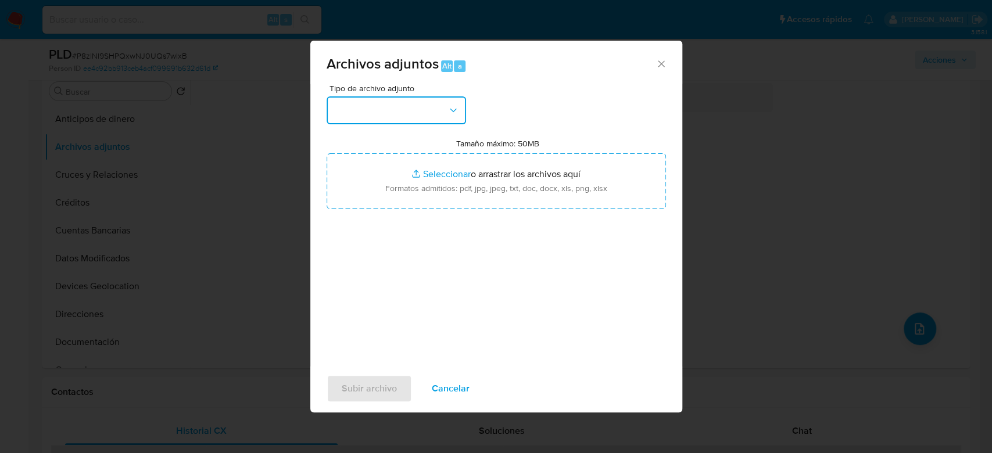
click at [417, 103] on button "button" at bounding box center [397, 111] width 140 height 28
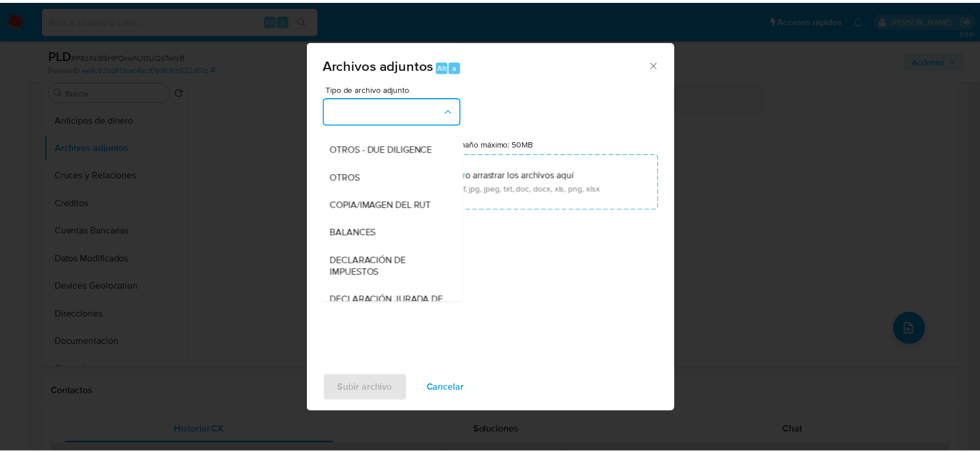
scroll to position [159, 0]
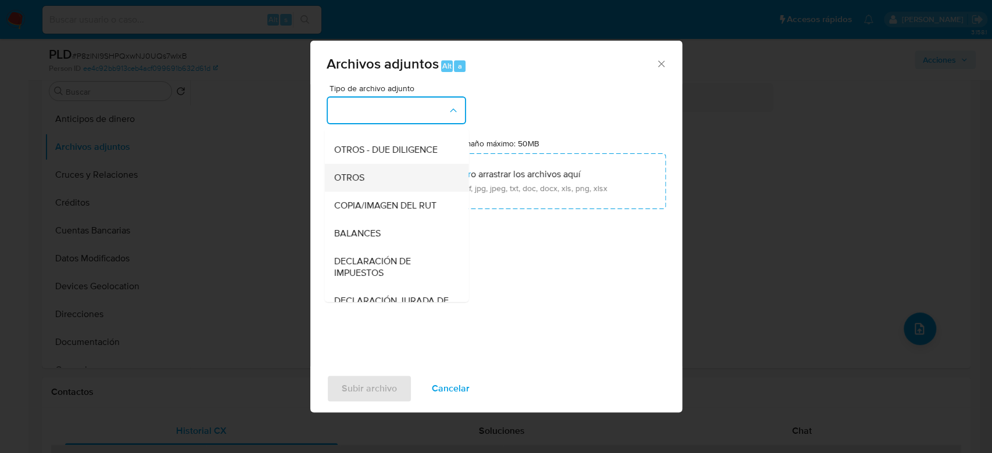
click at [348, 184] on span "OTROS" at bounding box center [349, 178] width 30 height 12
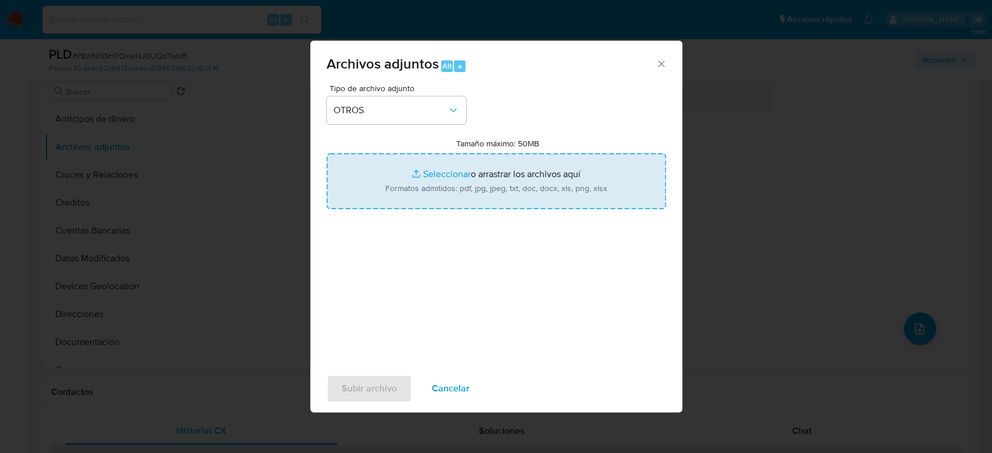
click at [491, 180] on input "Tamaño máximo: 50MB Seleccionar archivos" at bounding box center [497, 181] width 340 height 56
type input "C:\fakepath\2402007195 - 15_09_2025.xlsx"
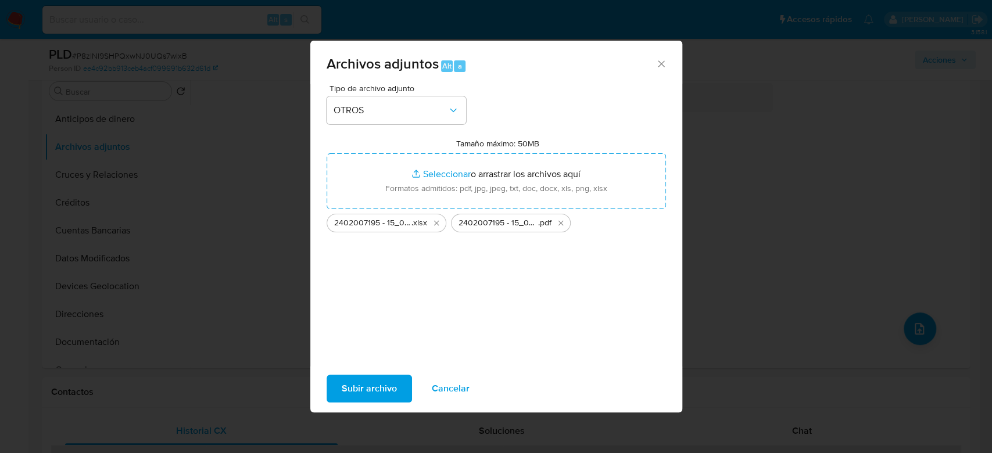
click at [382, 399] on span "Subir archivo" at bounding box center [369, 389] width 55 height 26
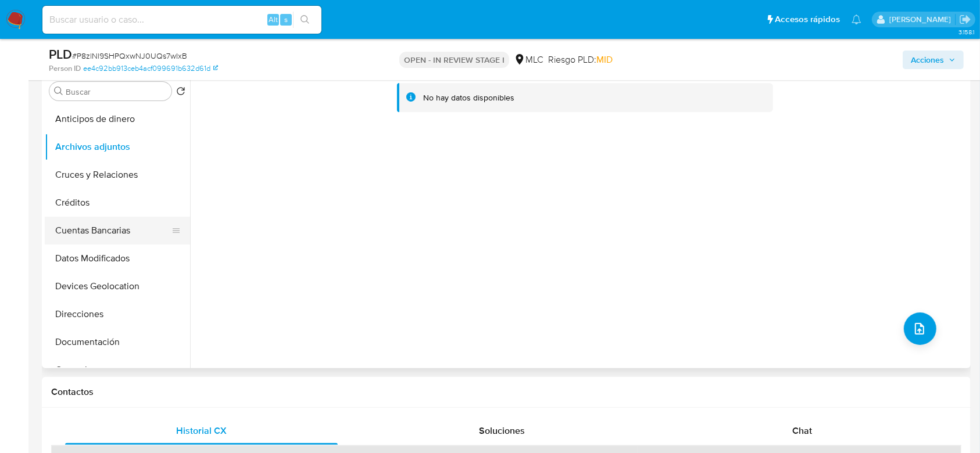
click at [121, 234] on button "Cuentas Bancarias" at bounding box center [113, 231] width 136 height 28
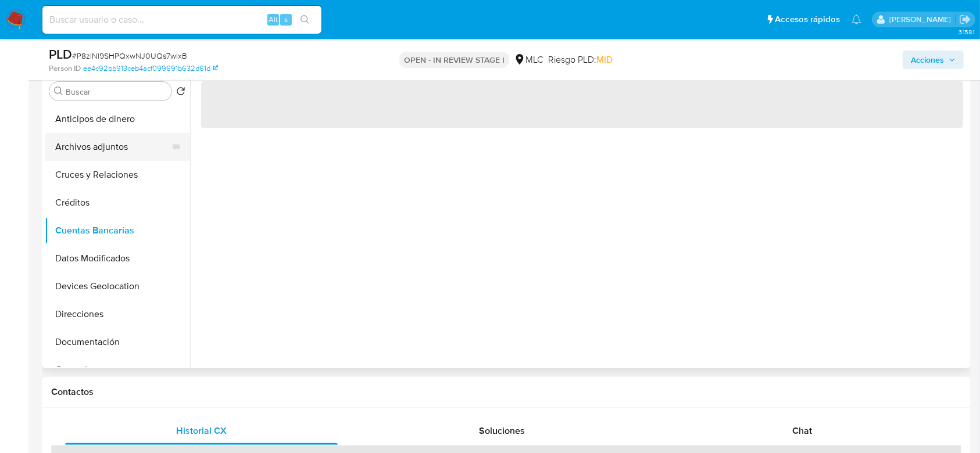
click at [101, 147] on button "Archivos adjuntos" at bounding box center [113, 147] width 136 height 28
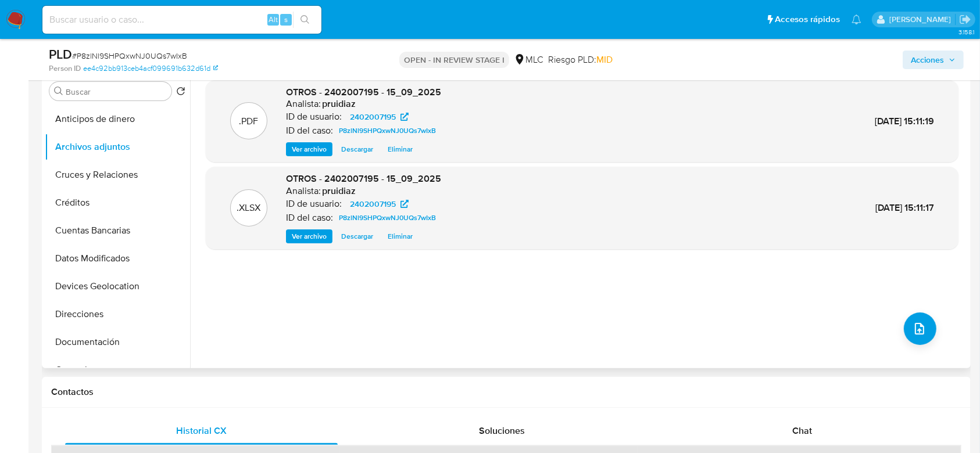
scroll to position [0, 0]
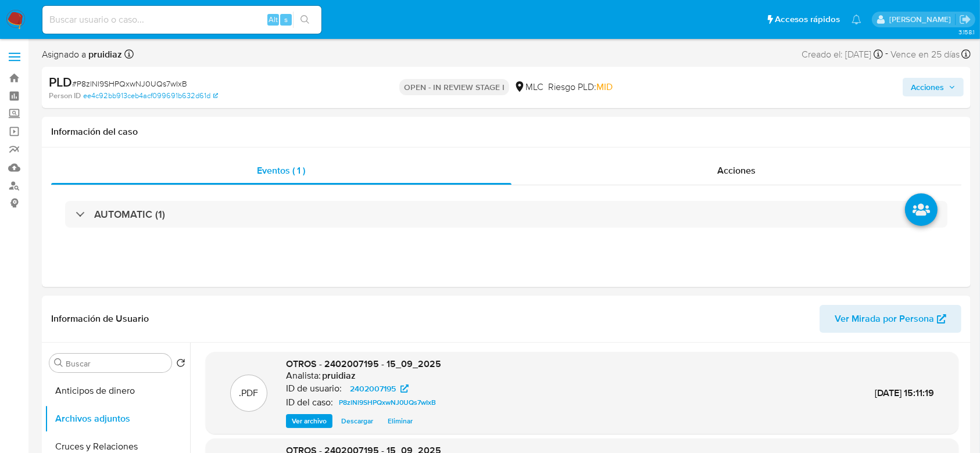
click at [942, 86] on span "Acciones" at bounding box center [927, 87] width 33 height 19
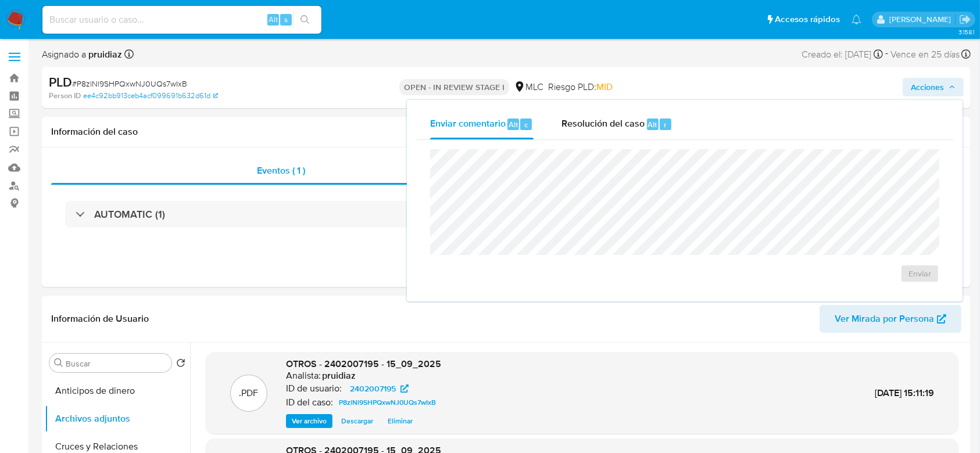
click at [646, 106] on div "Enviar comentario Alt c Resolución del caso Alt r Enviar" at bounding box center [685, 201] width 556 height 202
click at [620, 119] on span "Resolución del caso" at bounding box center [603, 123] width 83 height 13
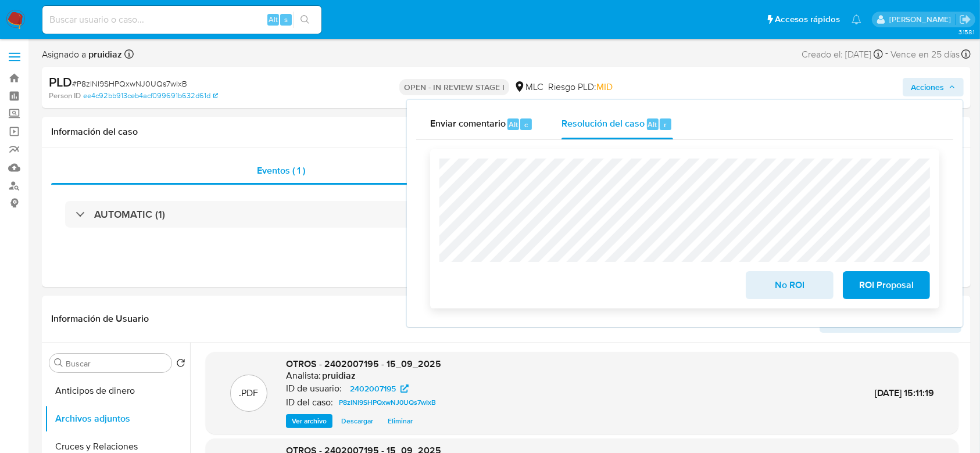
click at [780, 290] on span "No ROI" at bounding box center [789, 286] width 57 height 26
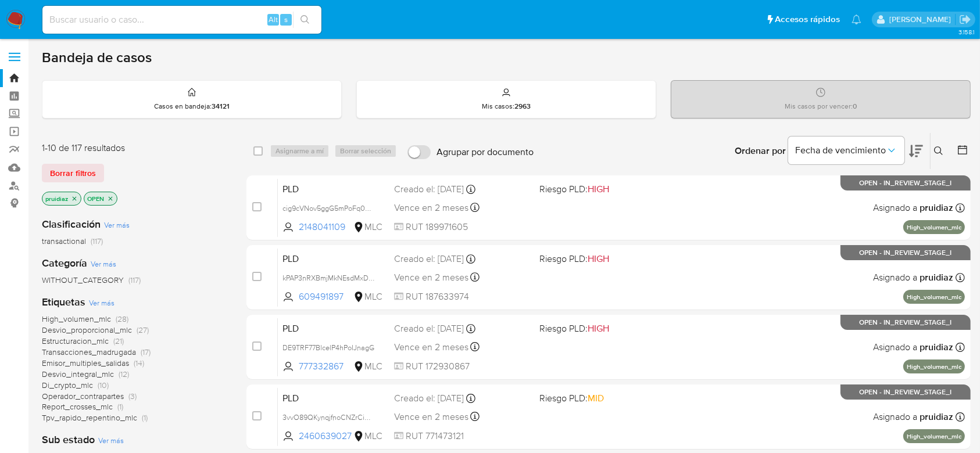
click at [918, 141] on button at bounding box center [916, 151] width 14 height 36
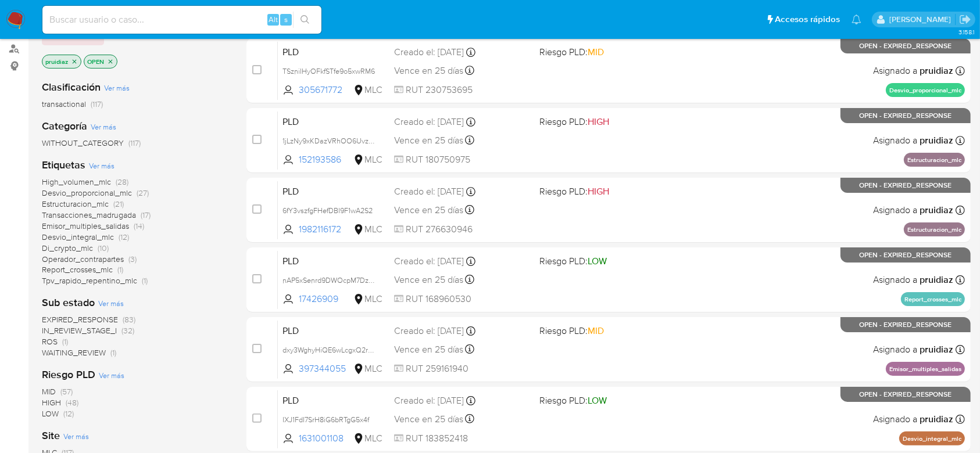
scroll to position [136, 0]
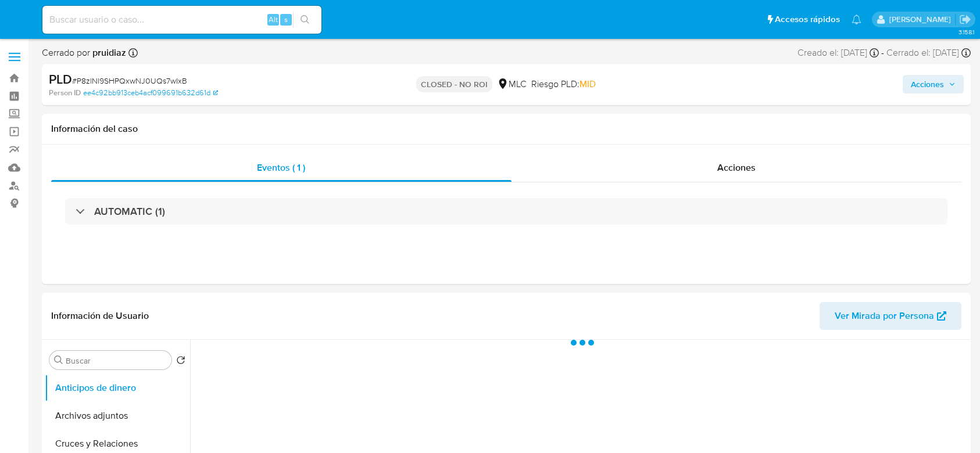
select select "10"
